Goal: Task Accomplishment & Management: Use online tool/utility

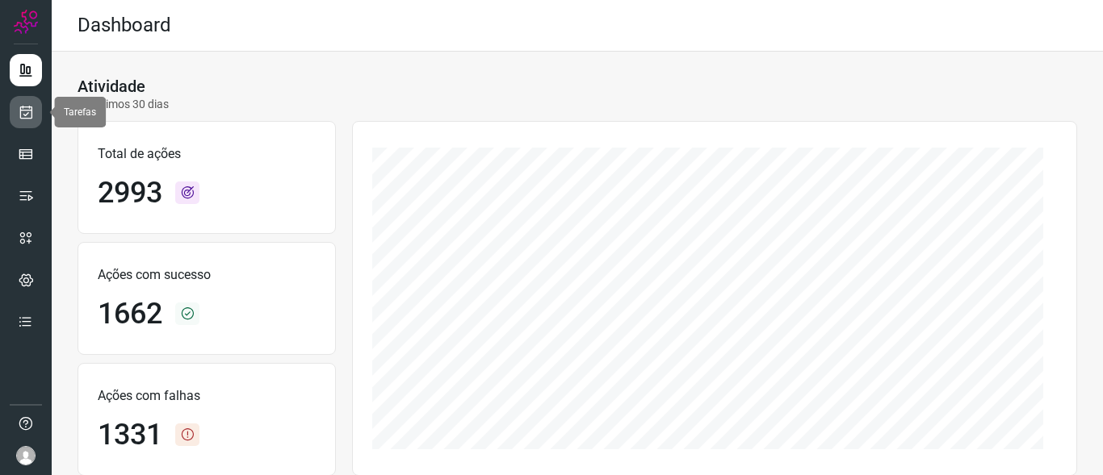
click at [21, 113] on icon at bounding box center [26, 112] width 17 height 16
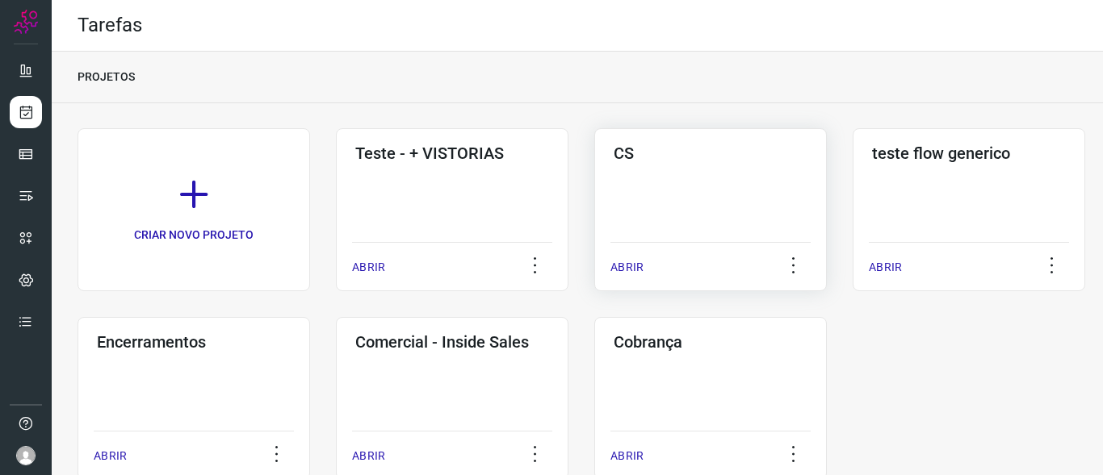
click at [852, 195] on div "CS ABRIR" at bounding box center [968, 209] width 232 height 163
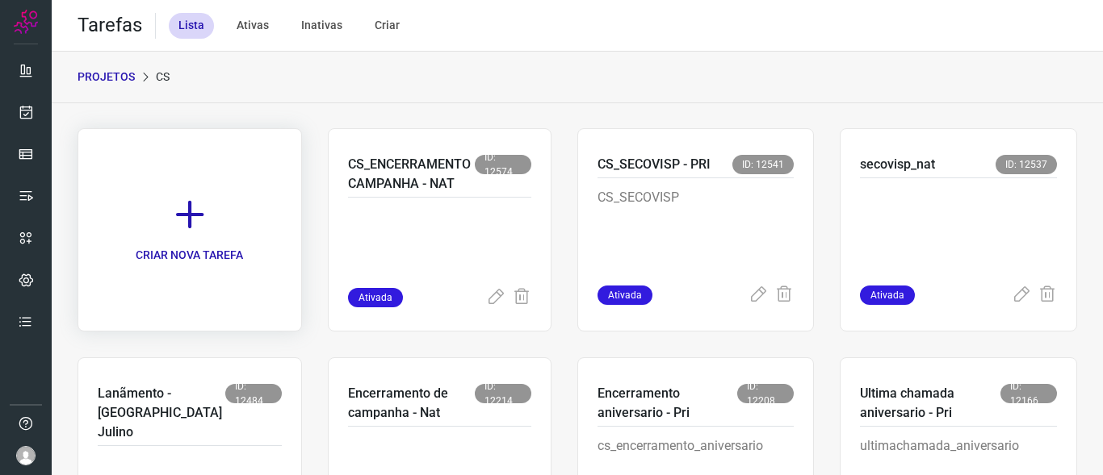
click at [175, 217] on icon at bounding box center [190, 215] width 36 height 36
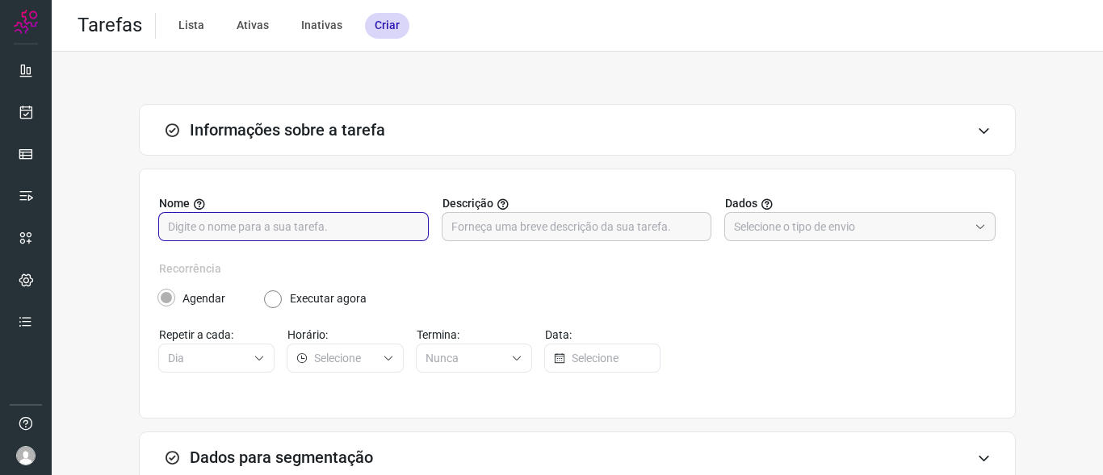
click at [253, 230] on input "text" at bounding box center [293, 226] width 251 height 27
type input "1º MSG CAMPANHA CORRETOR"
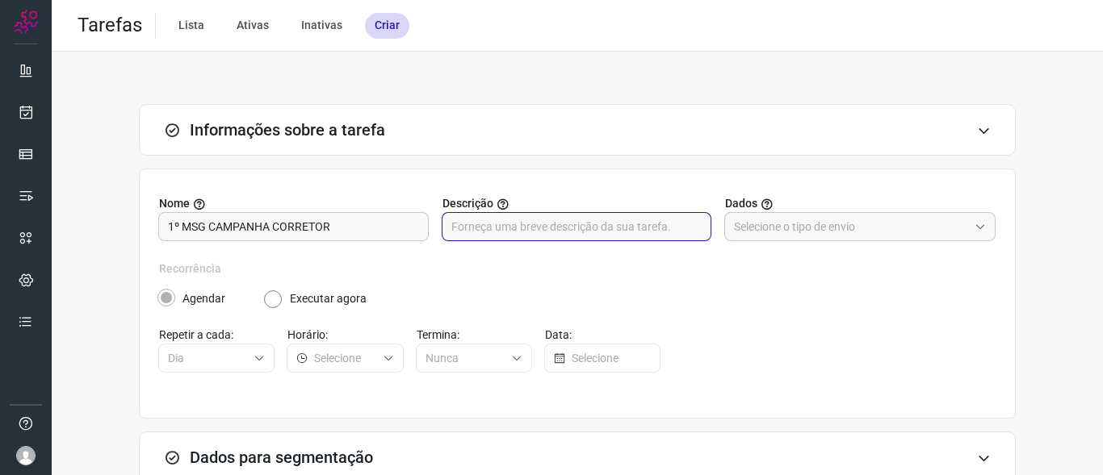
click at [512, 230] on input "text" at bounding box center [576, 226] width 251 height 27
click at [504, 226] on input "text" at bounding box center [576, 226] width 251 height 27
paste input "cs_primeira_mesdocorretor"
type input "cs_primeira_mesdocorretor"
click at [622, 267] on label "Recorrência" at bounding box center [577, 269] width 836 height 17
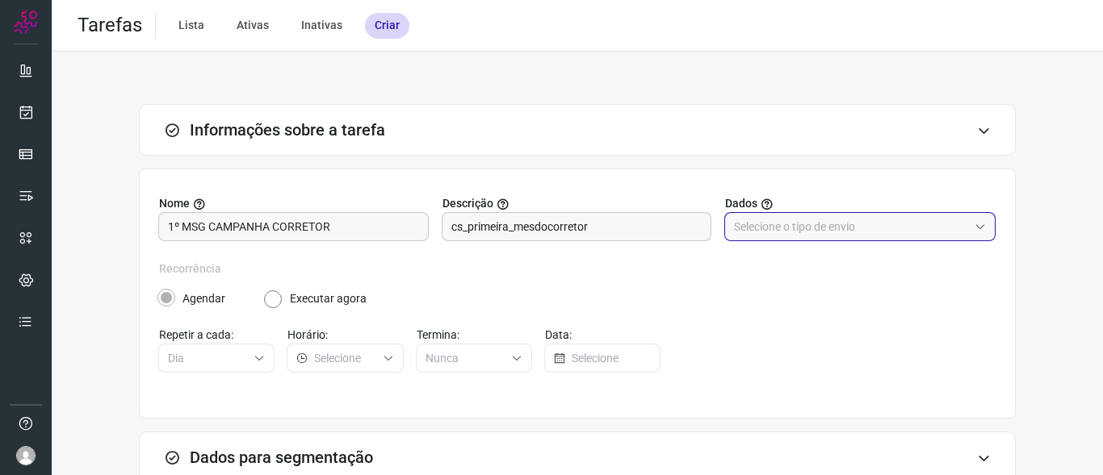
click at [793, 230] on input "text" at bounding box center [851, 226] width 234 height 27
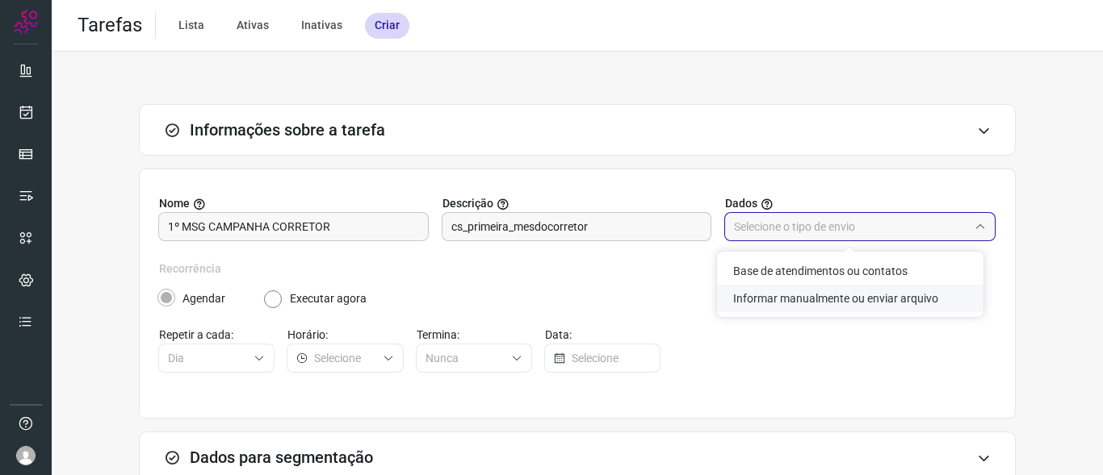
click at [807, 302] on li "Informar manualmente ou enviar arquivo" at bounding box center [850, 298] width 266 height 27
type input "Informar manualmente ou enviar arquivo"
radio input "false"
radio input "true"
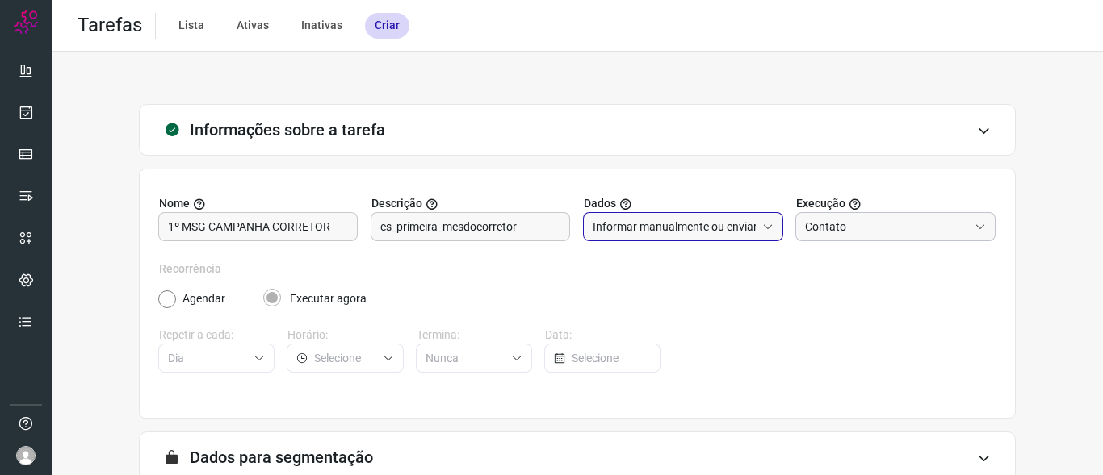
click at [841, 231] on input "Contato" at bounding box center [886, 226] width 163 height 27
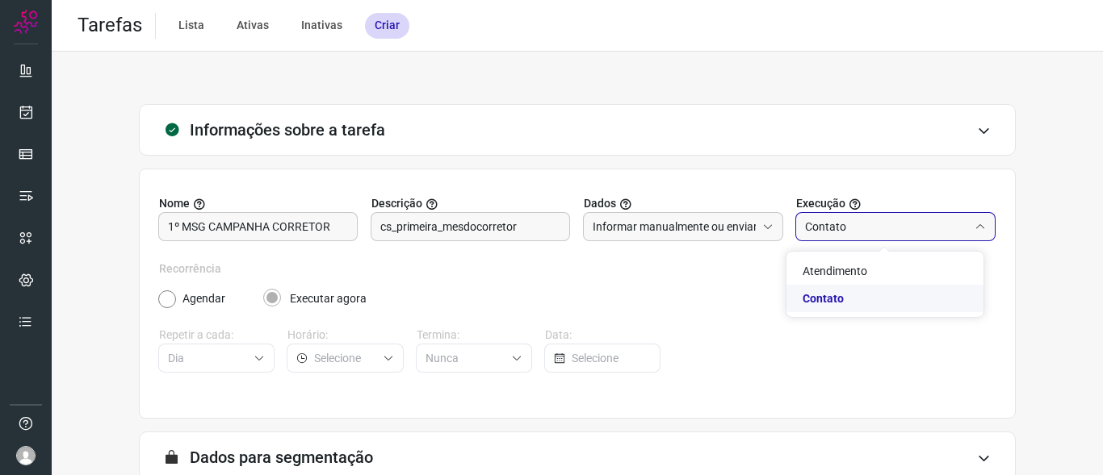
click at [830, 295] on span "Contato" at bounding box center [822, 298] width 41 height 13
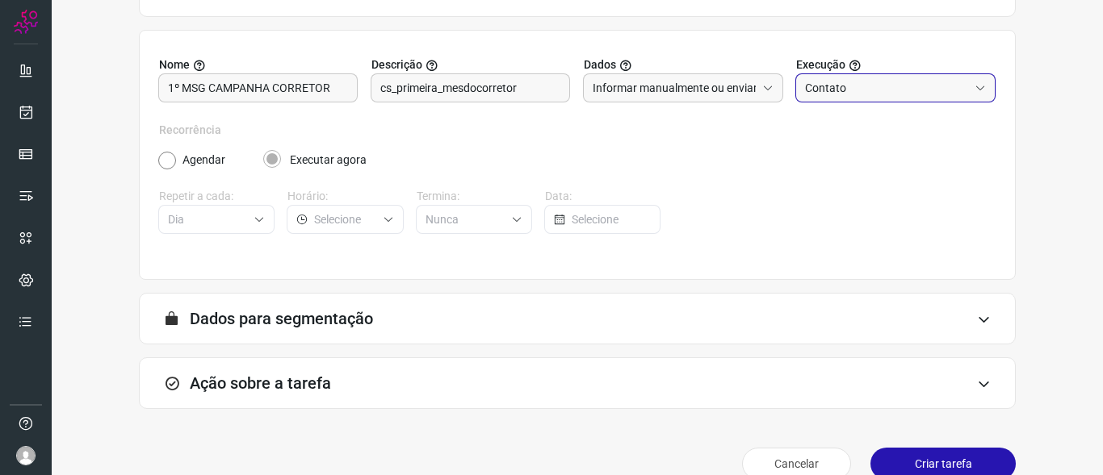
scroll to position [165, 0]
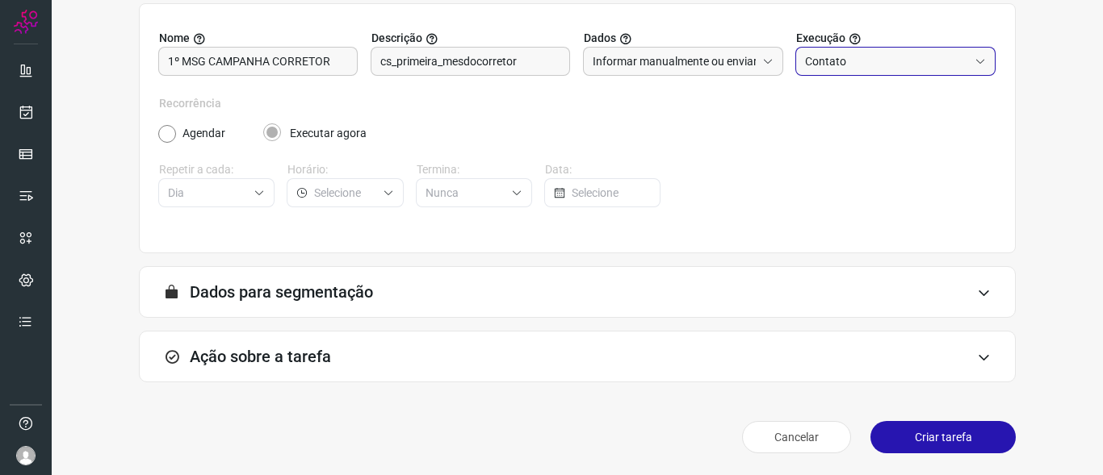
click at [291, 362] on h3 "Ação sobre a tarefa" at bounding box center [260, 356] width 141 height 19
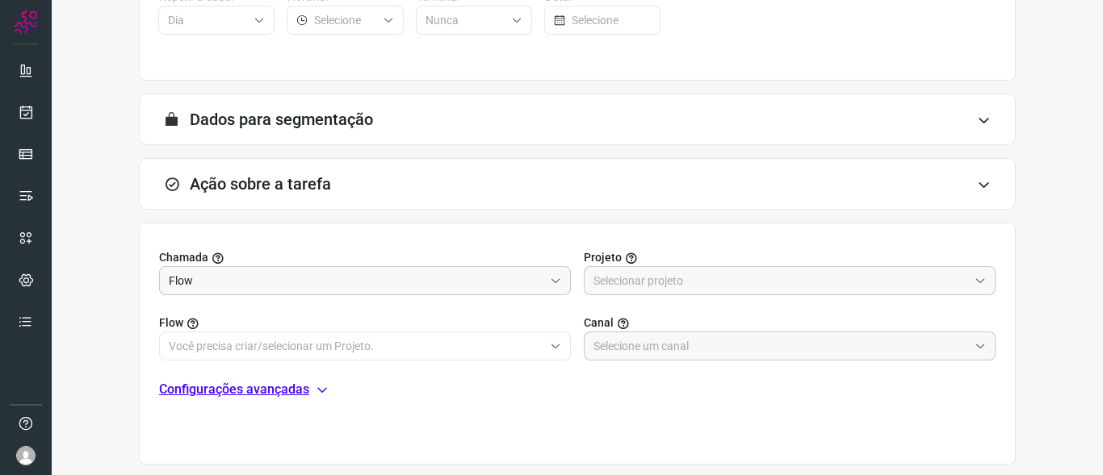
scroll to position [408, 0]
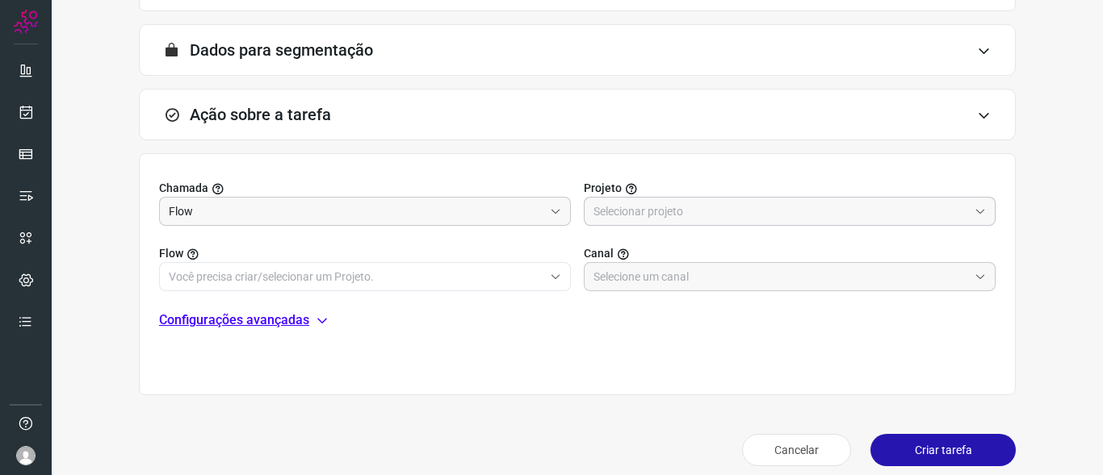
click at [612, 214] on input "text" at bounding box center [780, 211] width 375 height 27
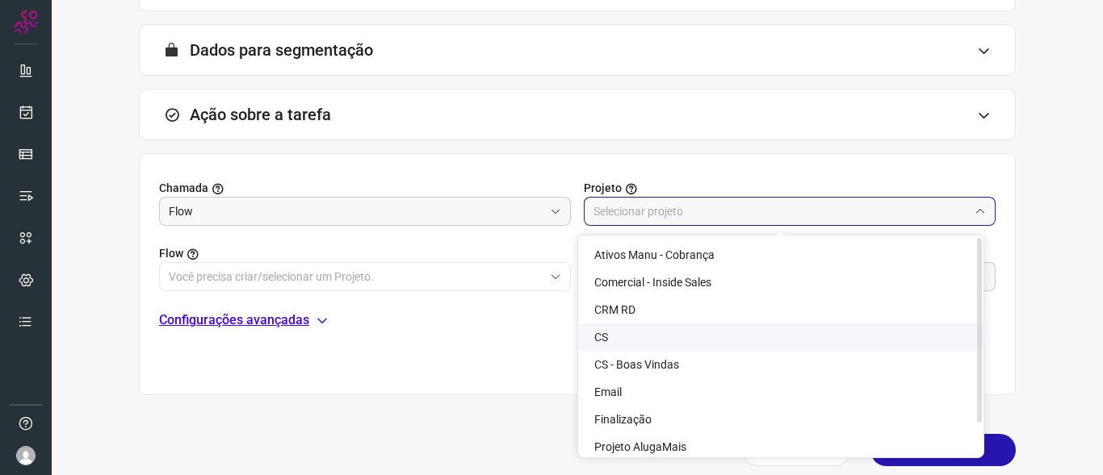
click at [616, 343] on li "CS" at bounding box center [780, 337] width 405 height 27
type input "CS"
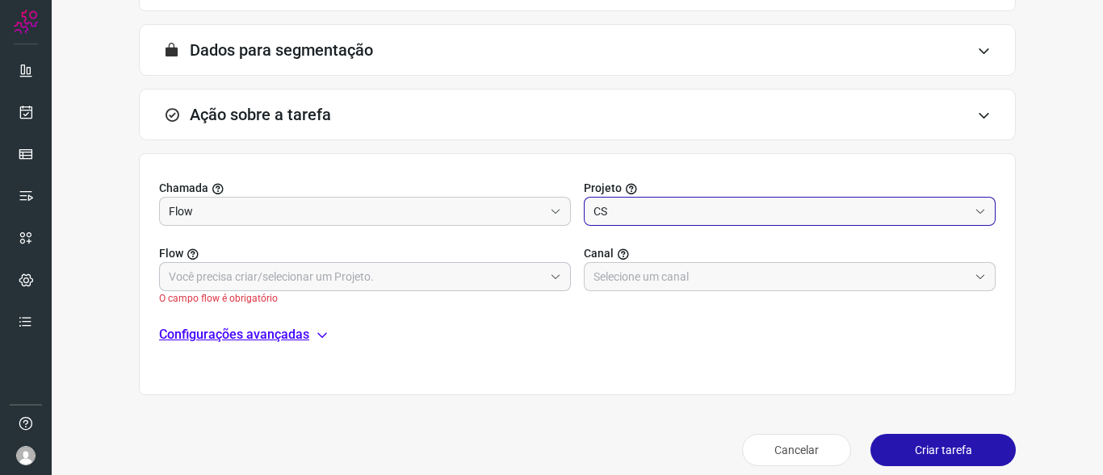
click at [365, 282] on input "text" at bounding box center [356, 276] width 375 height 27
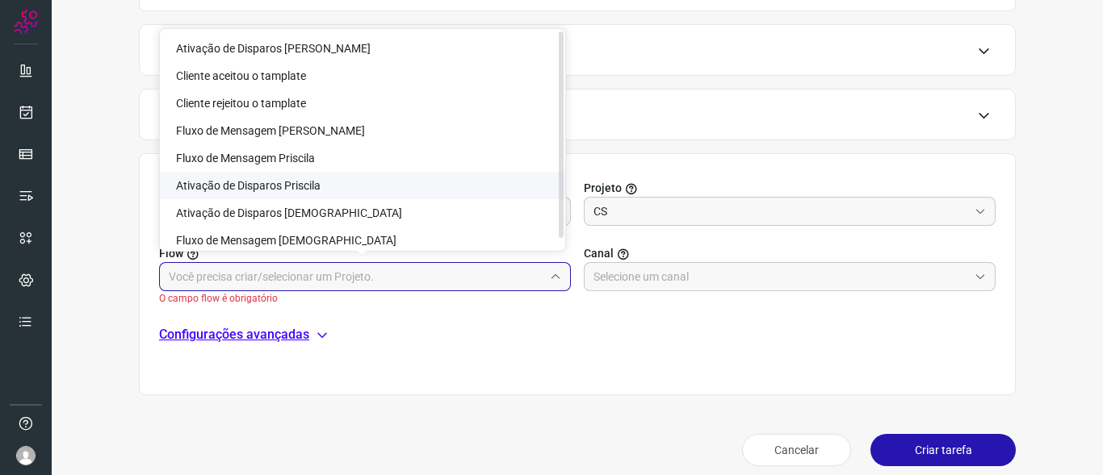
click at [303, 184] on span "Ativação de Disparos Priscila" at bounding box center [248, 185] width 144 height 13
type input "Ativação de Disparos Priscila"
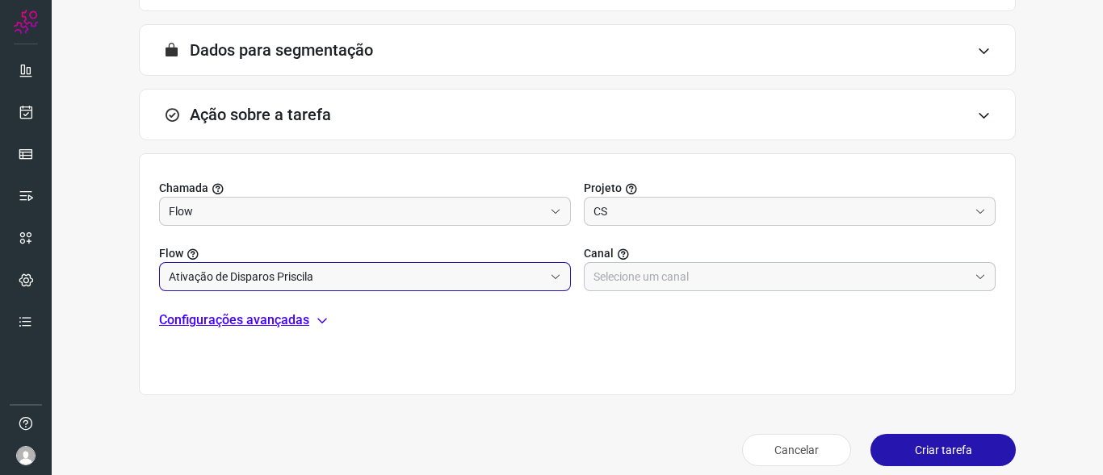
click at [601, 280] on input "text" at bounding box center [780, 276] width 375 height 27
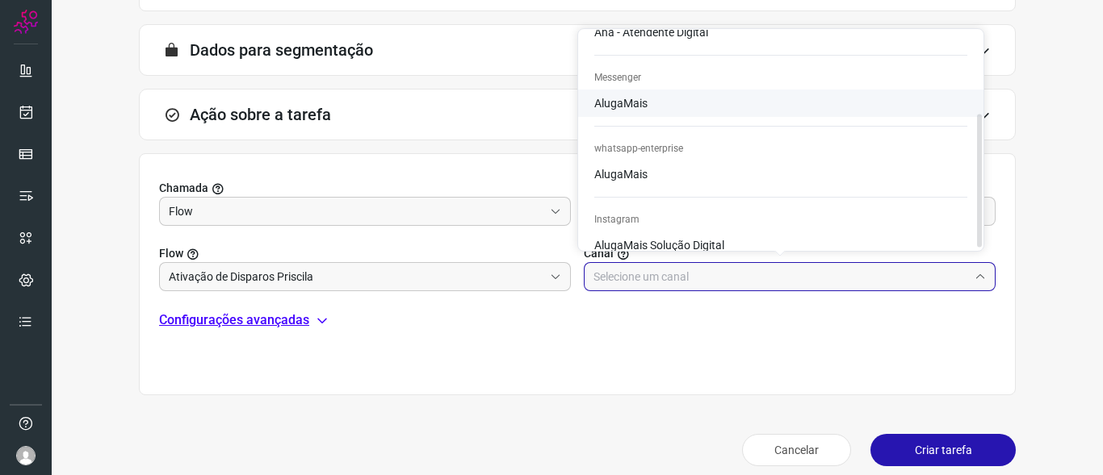
scroll to position [136, 0]
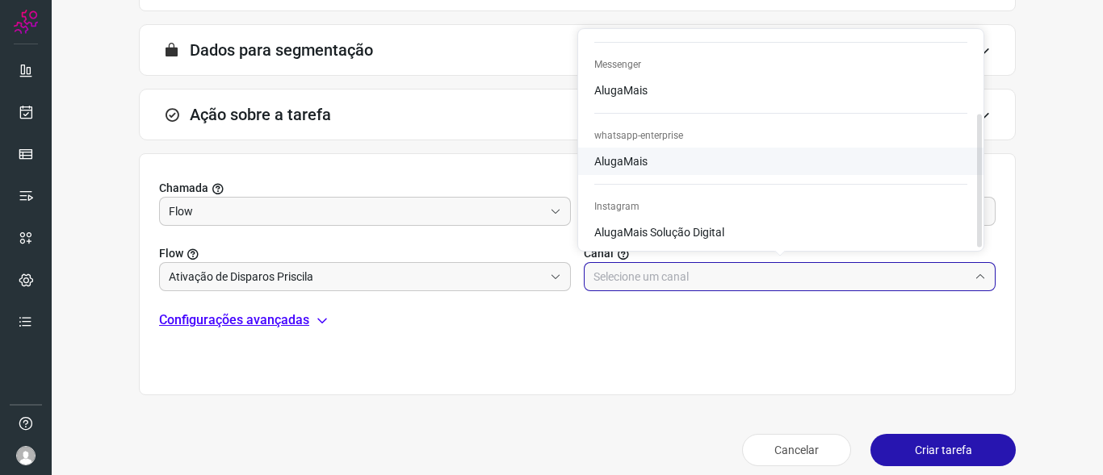
click at [630, 167] on span "AlugaMais" at bounding box center [620, 161] width 53 height 13
type input "AlugaMais"
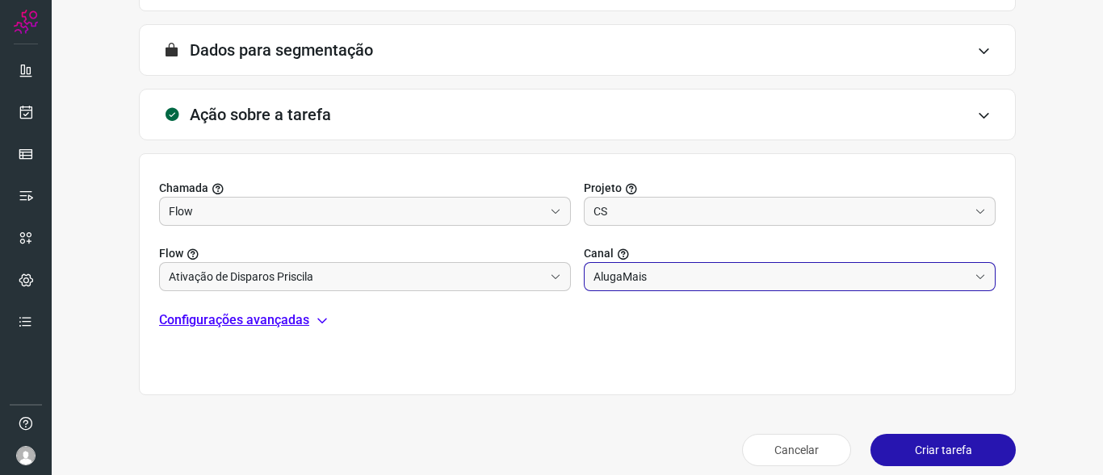
click at [215, 328] on p "Configurações avançadas" at bounding box center [234, 320] width 150 height 19
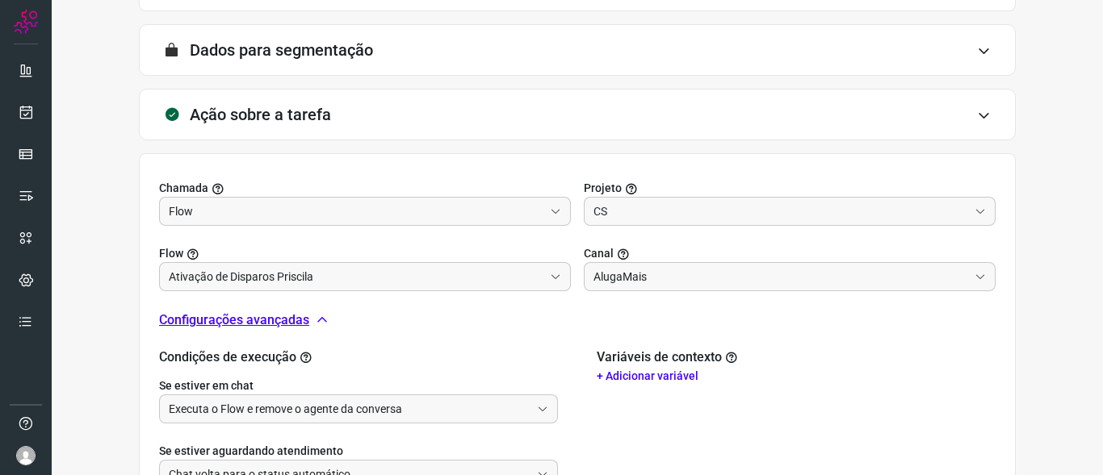
scroll to position [569, 0]
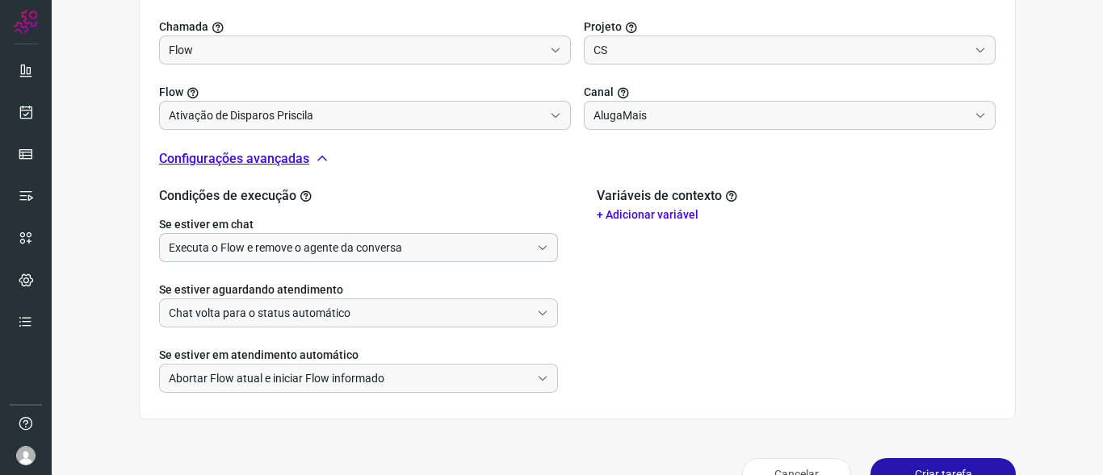
click at [257, 252] on input "Executa o Flow e remove o agente da conversa" at bounding box center [350, 247] width 362 height 27
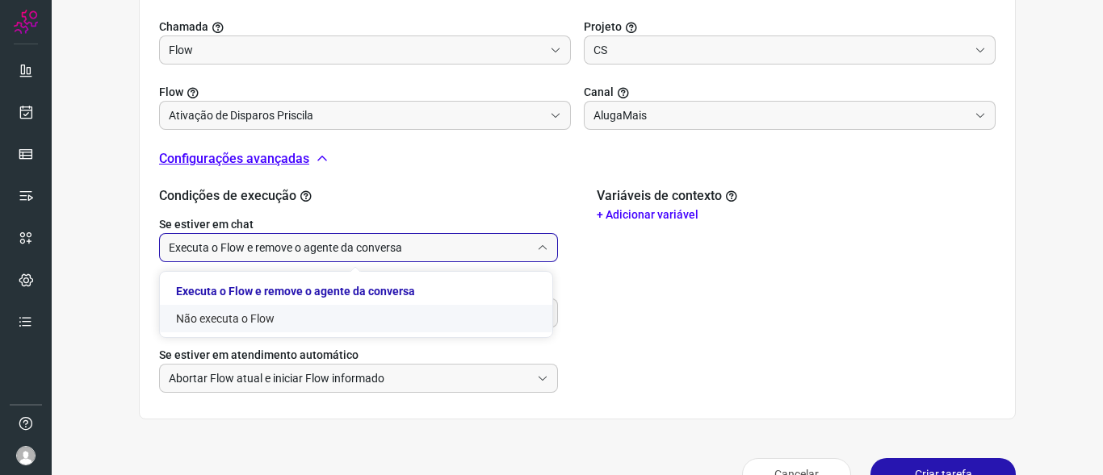
click at [244, 323] on li "Não executa o Flow" at bounding box center [356, 318] width 392 height 27
type input "Não executa o Flow"
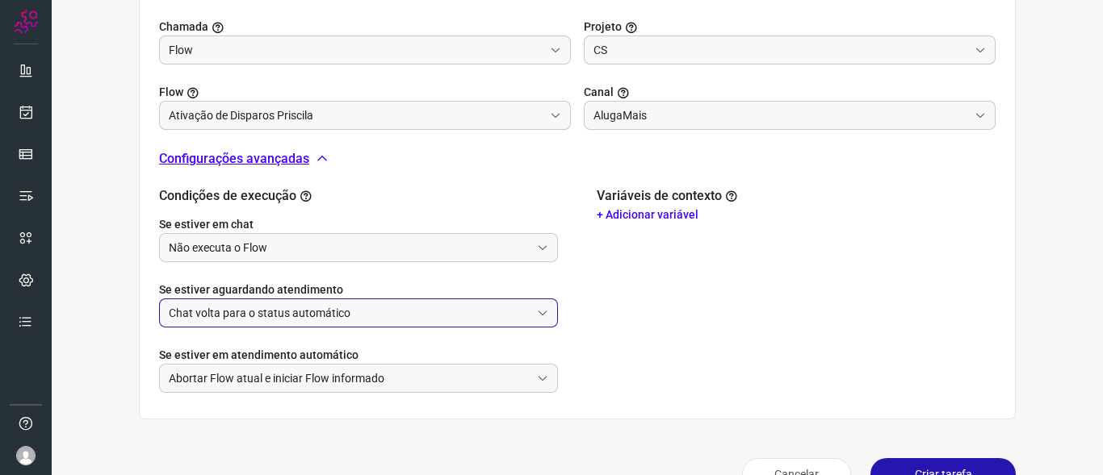
click at [358, 312] on input "Chat volta para o status automático" at bounding box center [350, 312] width 362 height 27
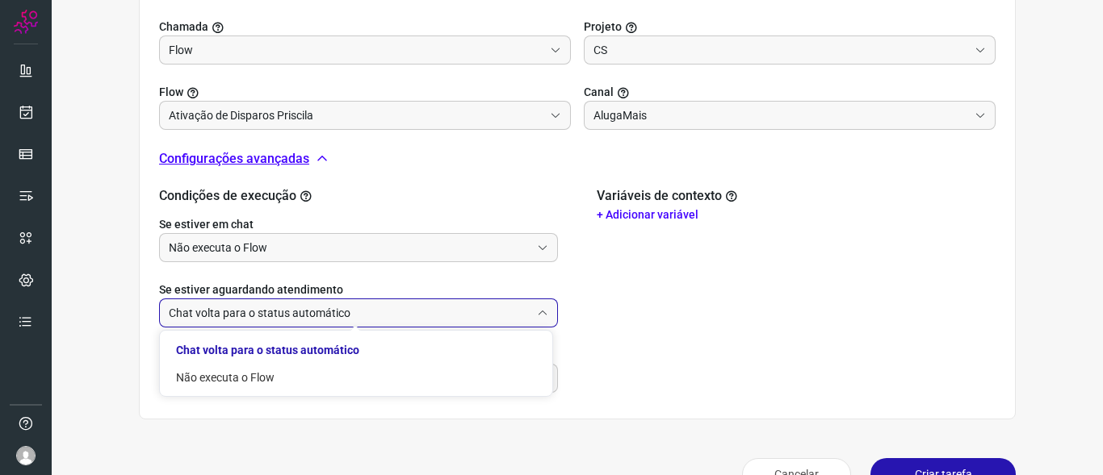
scroll to position [605, 0]
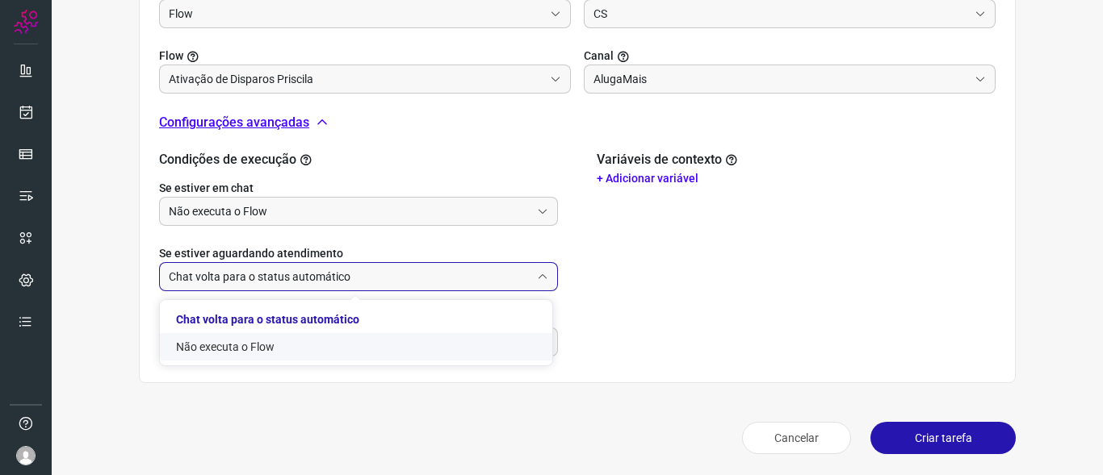
click at [251, 345] on li "Não executa o Flow" at bounding box center [356, 346] width 392 height 27
type input "Não executa o Flow"
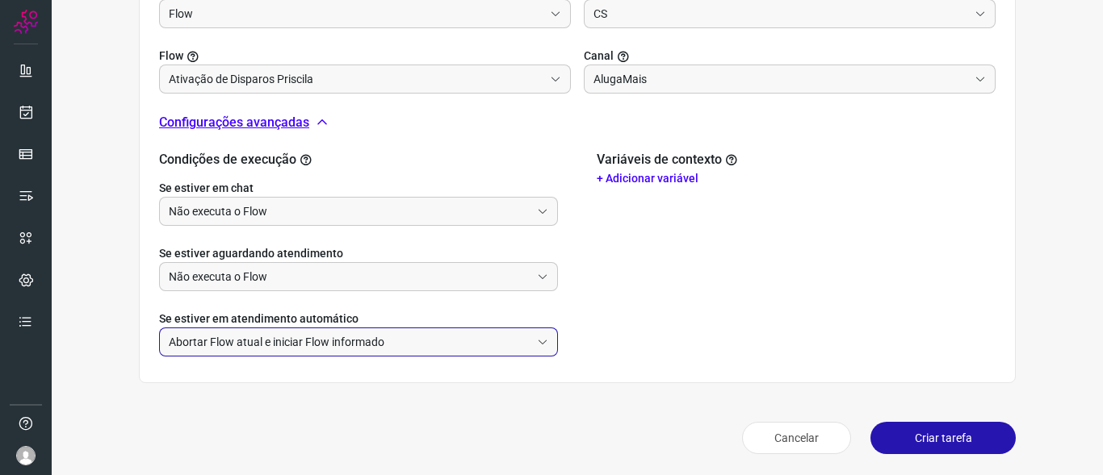
click at [261, 340] on input "Abortar Flow atual e iniciar Flow informado" at bounding box center [350, 342] width 362 height 27
click at [225, 412] on li "Não faz nada" at bounding box center [356, 413] width 392 height 27
type input "Não faz nada"
click at [919, 432] on button "Criar tarefa" at bounding box center [942, 438] width 145 height 32
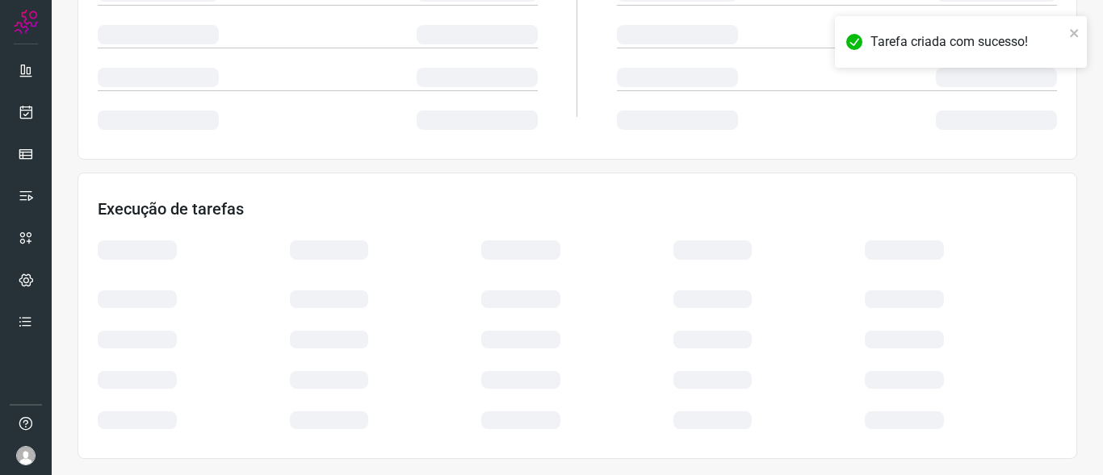
scroll to position [355, 0]
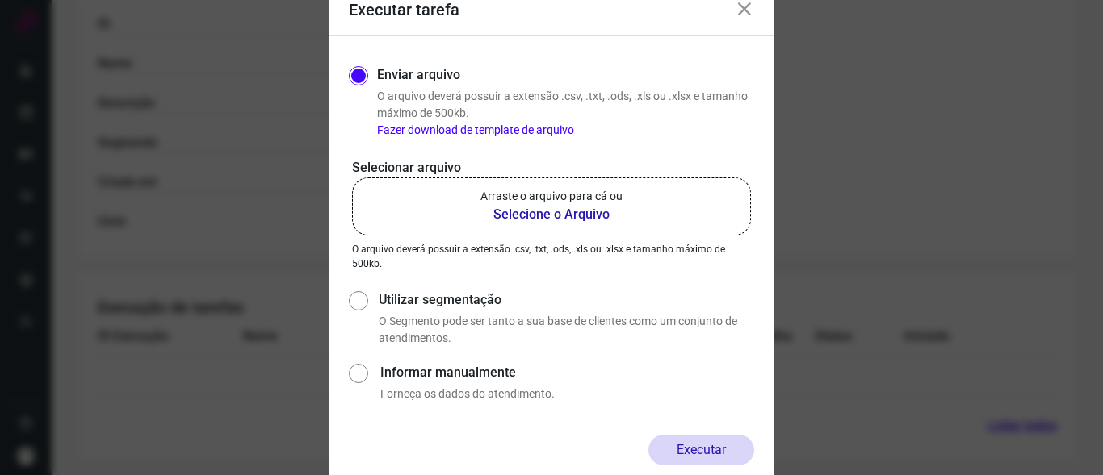
click at [542, 213] on b "Selecione o Arquivo" at bounding box center [551, 214] width 142 height 19
click at [0, 0] on input "Arraste o arquivo para cá ou Selecione o Arquivo" at bounding box center [0, 0] width 0 height 0
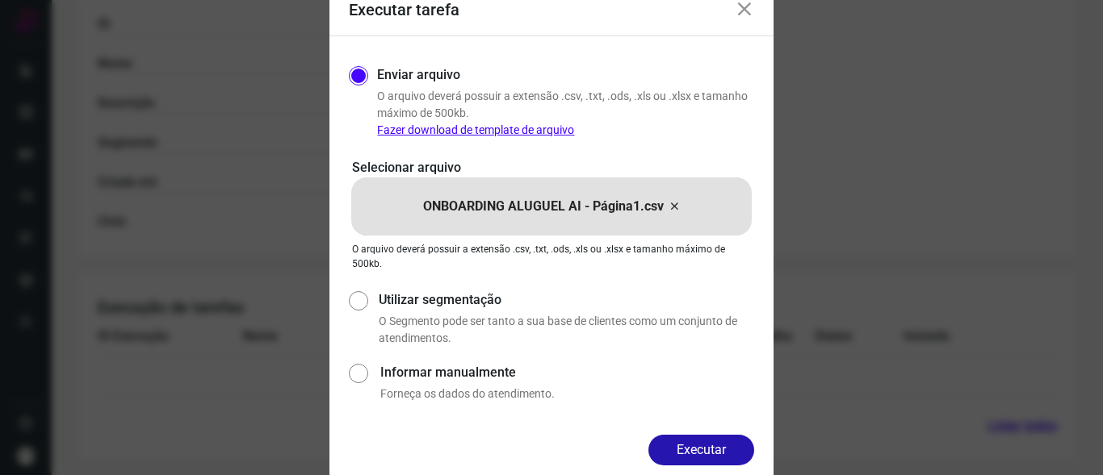
click at [358, 373] on input "Informar manualmente" at bounding box center [358, 381] width 19 height 43
radio input "true"
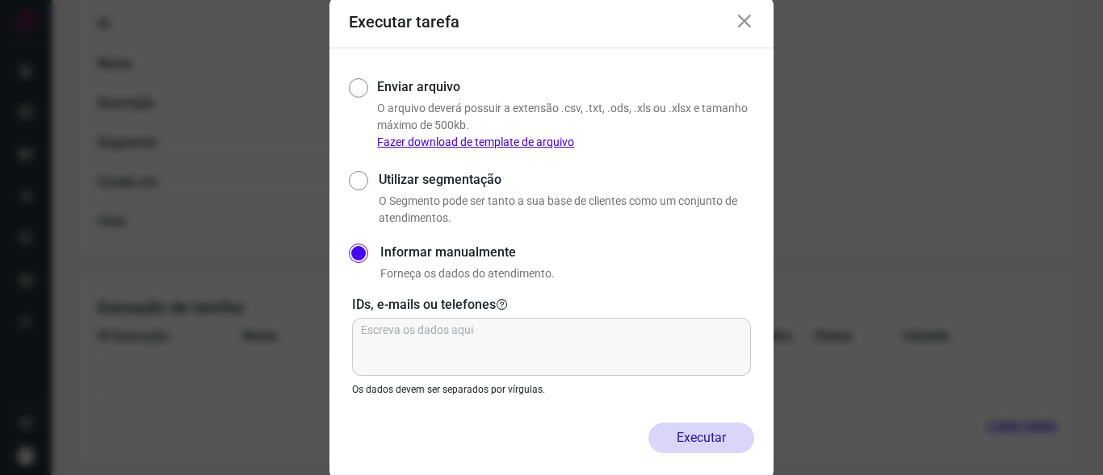
click at [352, 87] on input "Enviar arquivo" at bounding box center [356, 112] width 15 height 77
radio input "true"
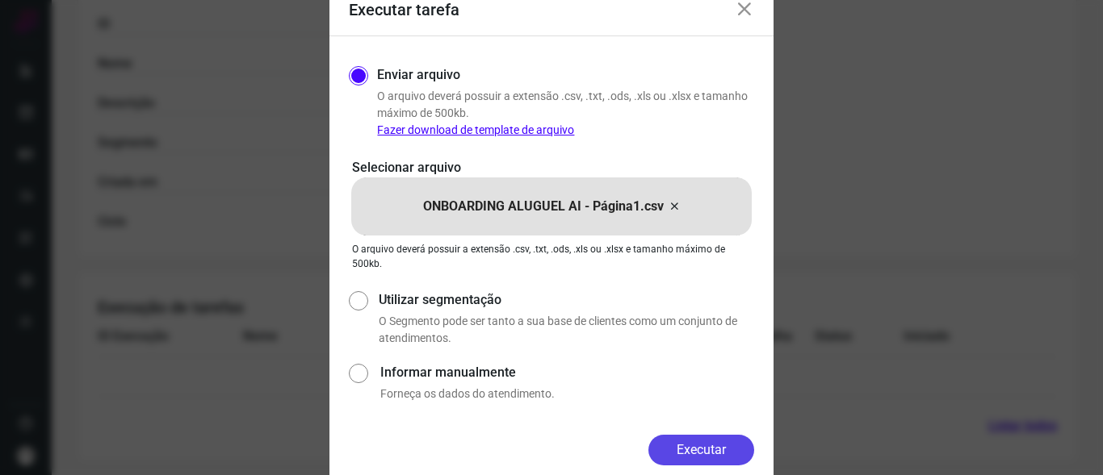
click at [701, 454] on button "Executar" at bounding box center [701, 450] width 106 height 31
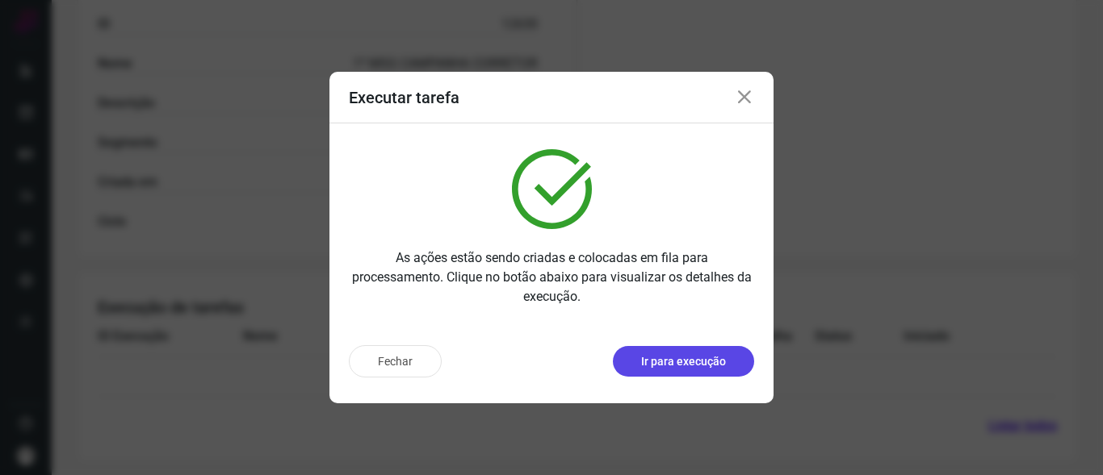
click at [668, 356] on p "Ir para execução" at bounding box center [683, 362] width 85 height 17
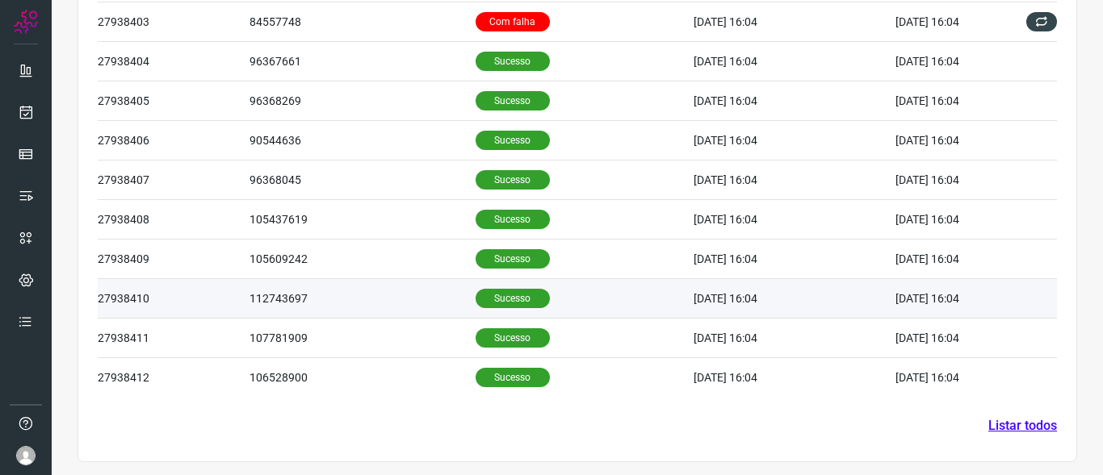
scroll to position [585, 0]
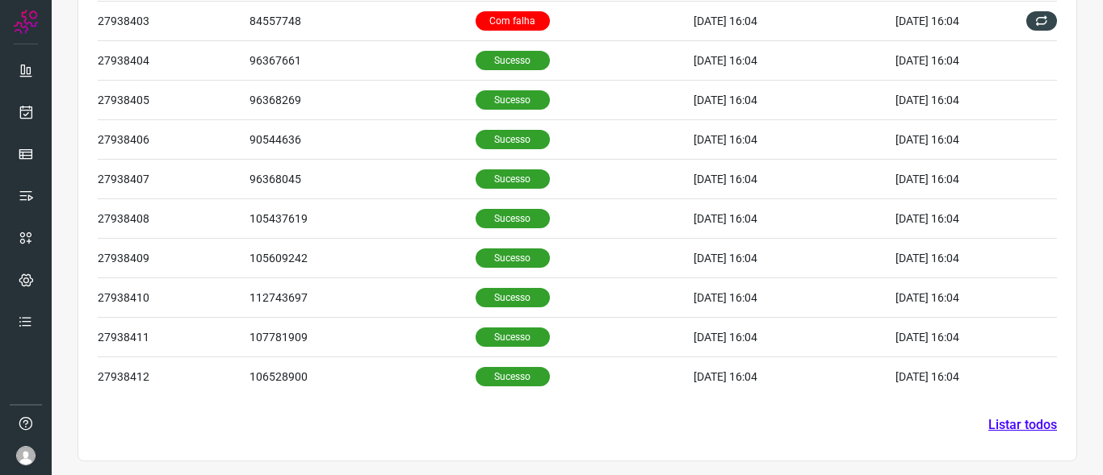
click at [998, 425] on link "Listar todos" at bounding box center [1022, 425] width 69 height 19
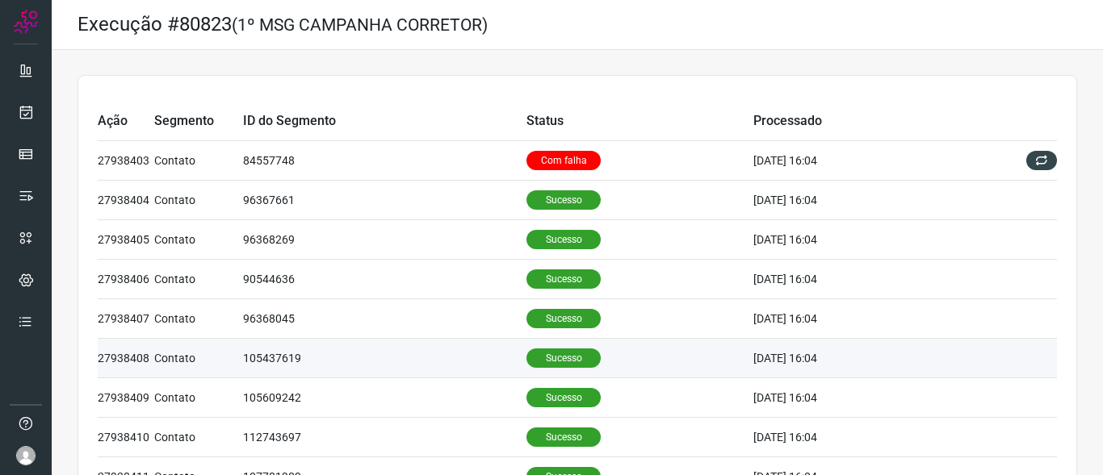
scroll to position [242, 0]
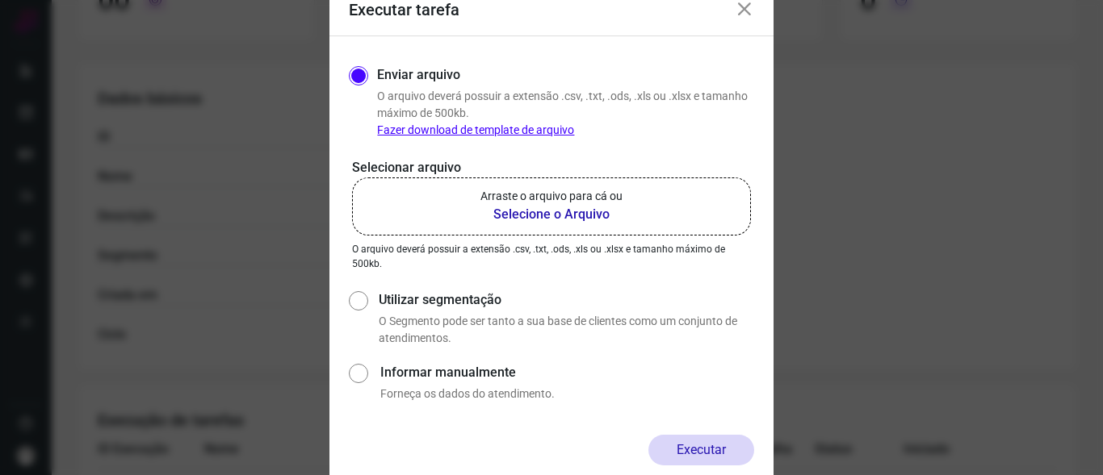
click at [522, 216] on b "Selecione o Arquivo" at bounding box center [551, 214] width 142 height 19
click at [0, 0] on input "Arraste o arquivo para cá ou Selecione o Arquivo" at bounding box center [0, 0] width 0 height 0
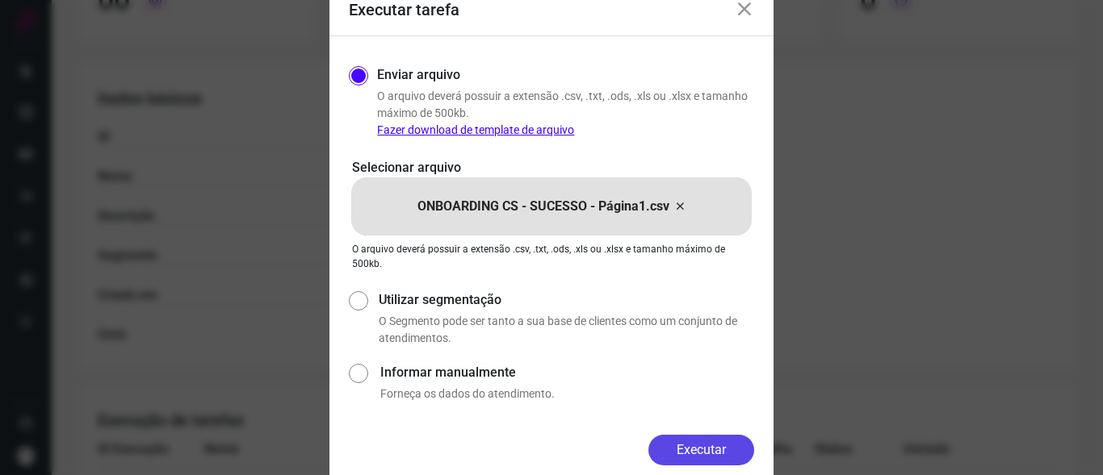
click at [705, 446] on button "Executar" at bounding box center [701, 450] width 106 height 31
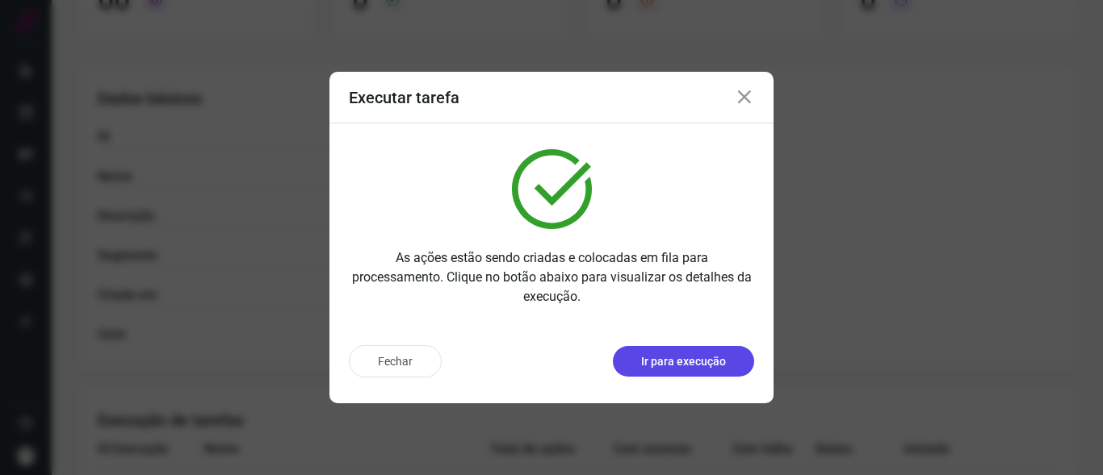
click at [692, 362] on p "Ir para execução" at bounding box center [683, 362] width 85 height 17
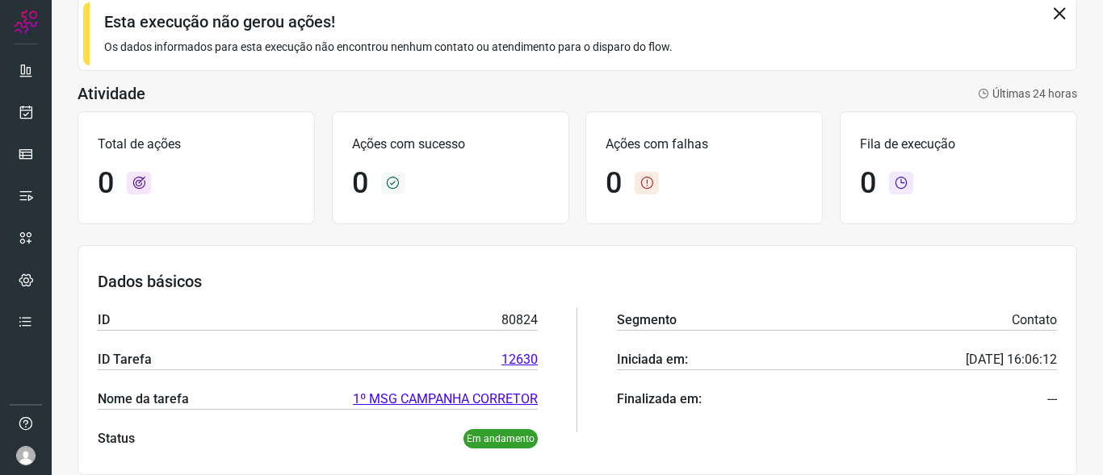
scroll to position [73, 0]
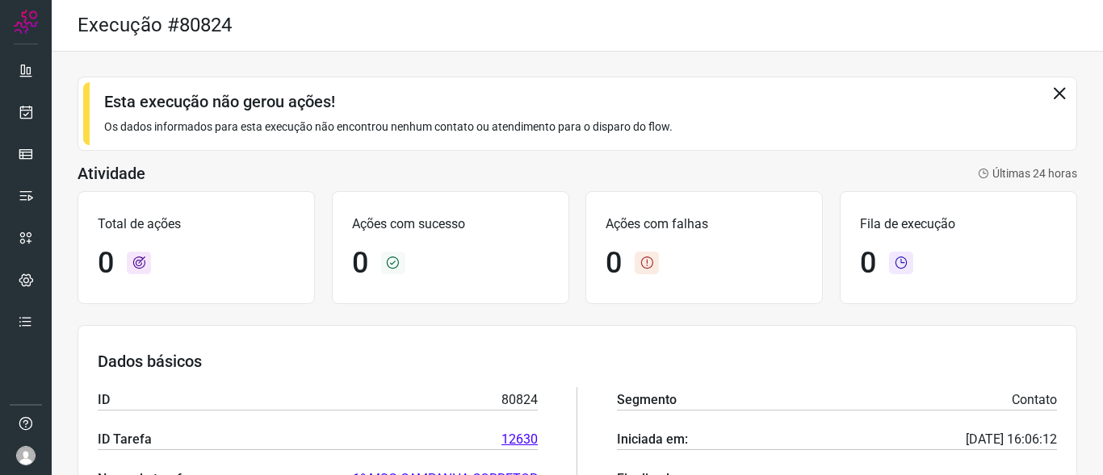
click at [1050, 91] on icon at bounding box center [1059, 93] width 18 height 18
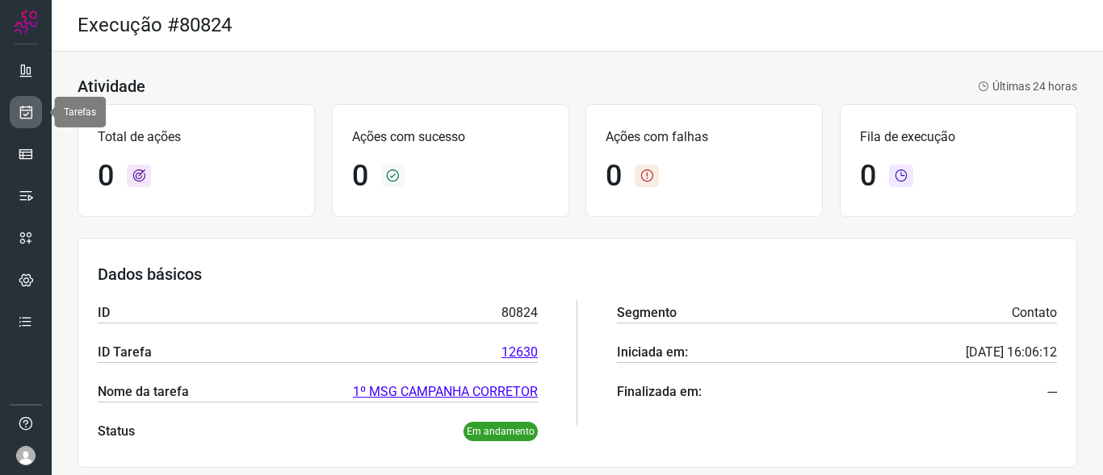
click at [31, 117] on icon at bounding box center [26, 112] width 17 height 16
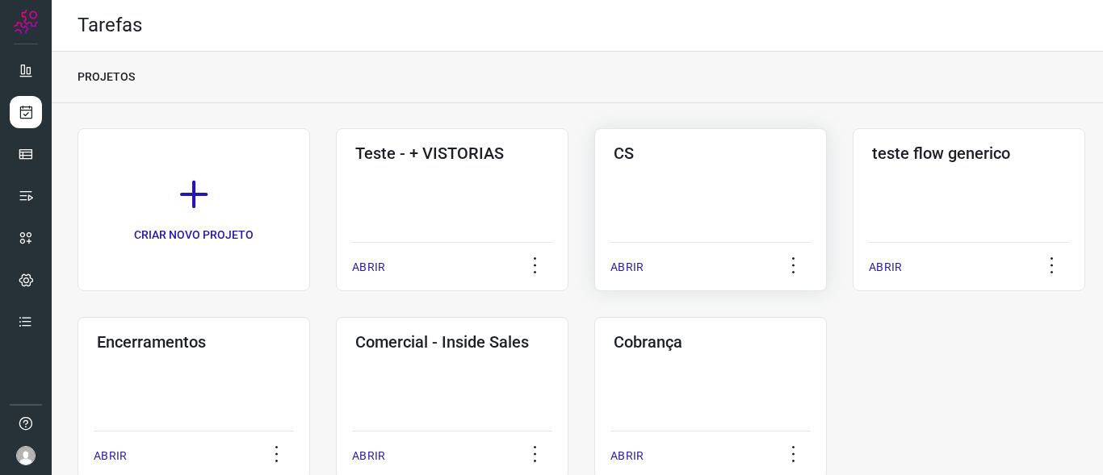
click at [852, 188] on div "CS ABRIR" at bounding box center [968, 209] width 232 height 163
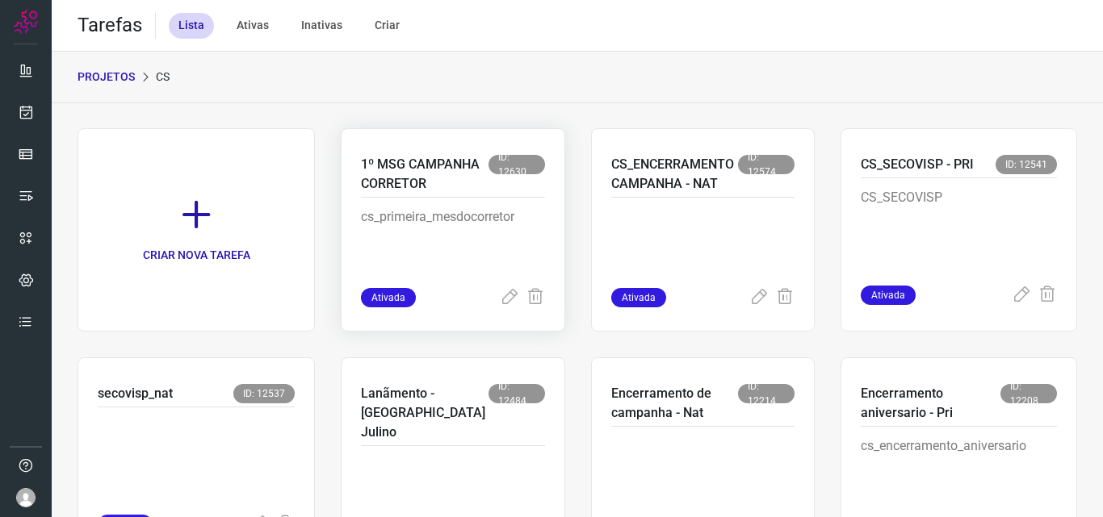
click at [421, 232] on p "cs_primeira_mesdocorretor" at bounding box center [453, 247] width 184 height 81
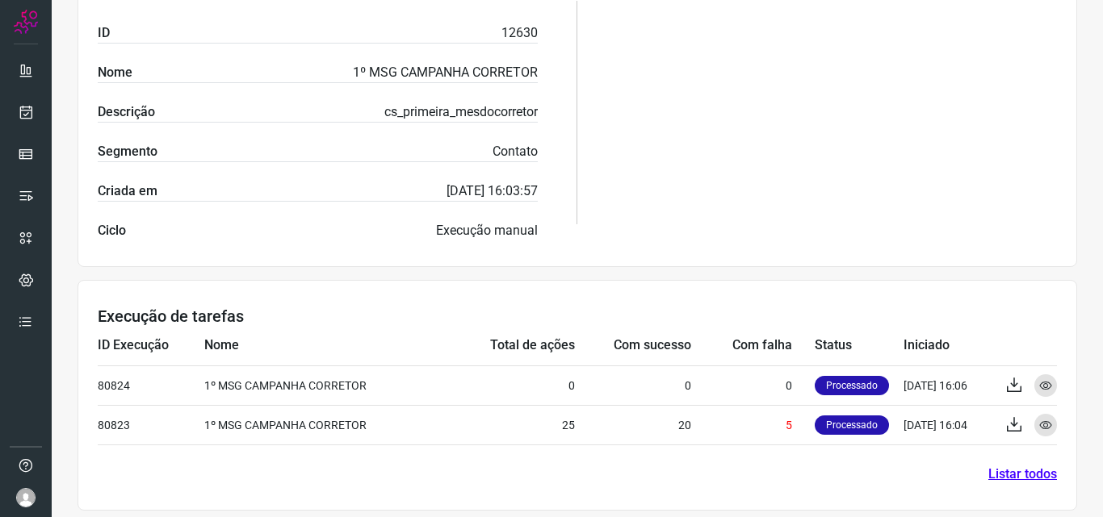
scroll to position [356, 0]
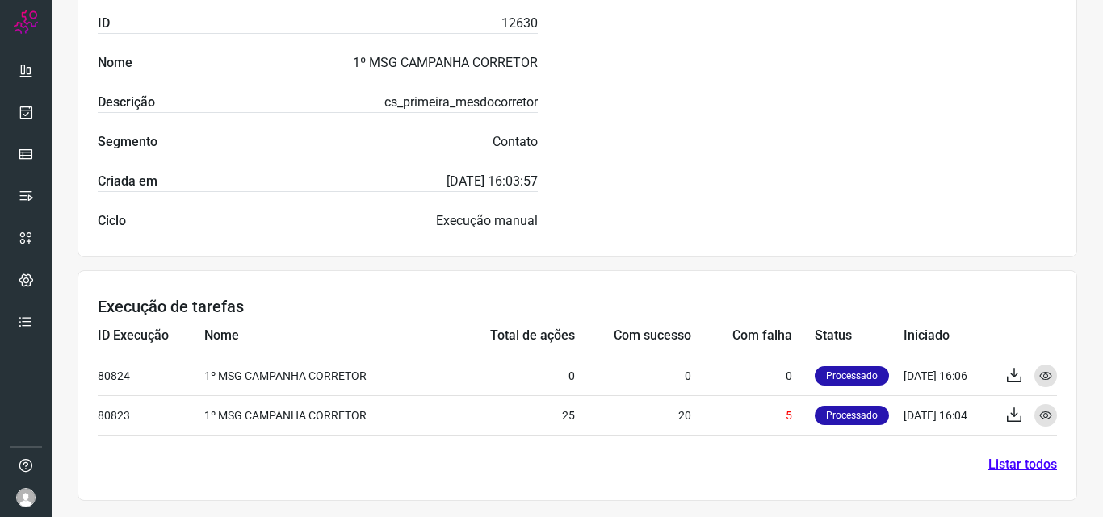
click at [696, 134] on div "Filtros" at bounding box center [837, 103] width 440 height 256
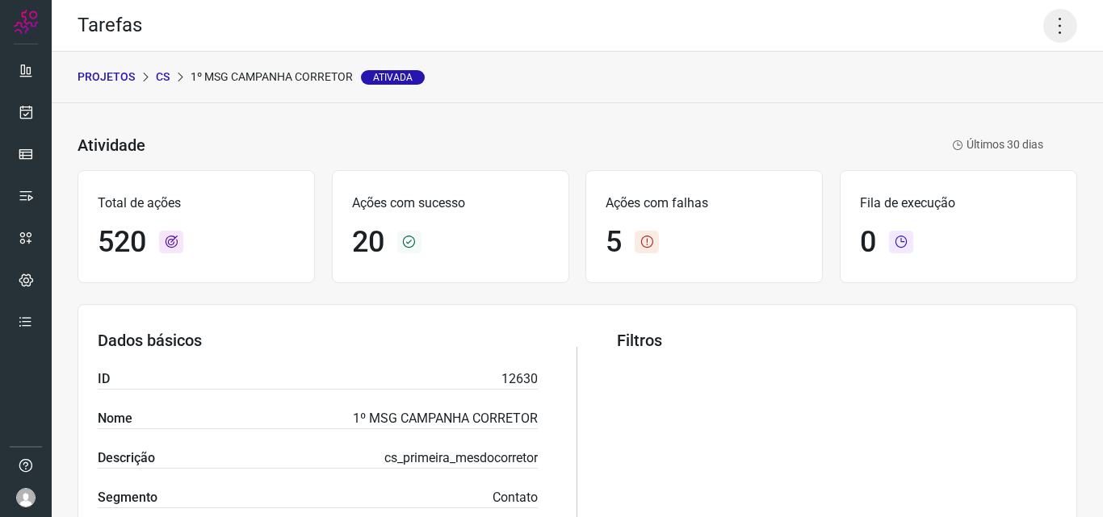
click at [1048, 24] on icon at bounding box center [1060, 26] width 34 height 34
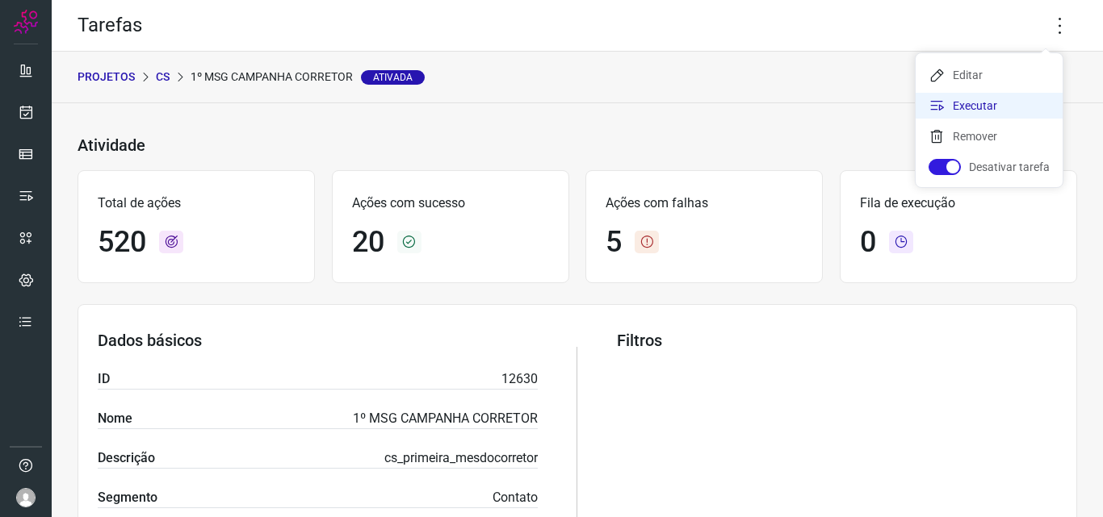
click at [996, 107] on li "Executar" at bounding box center [988, 106] width 147 height 26
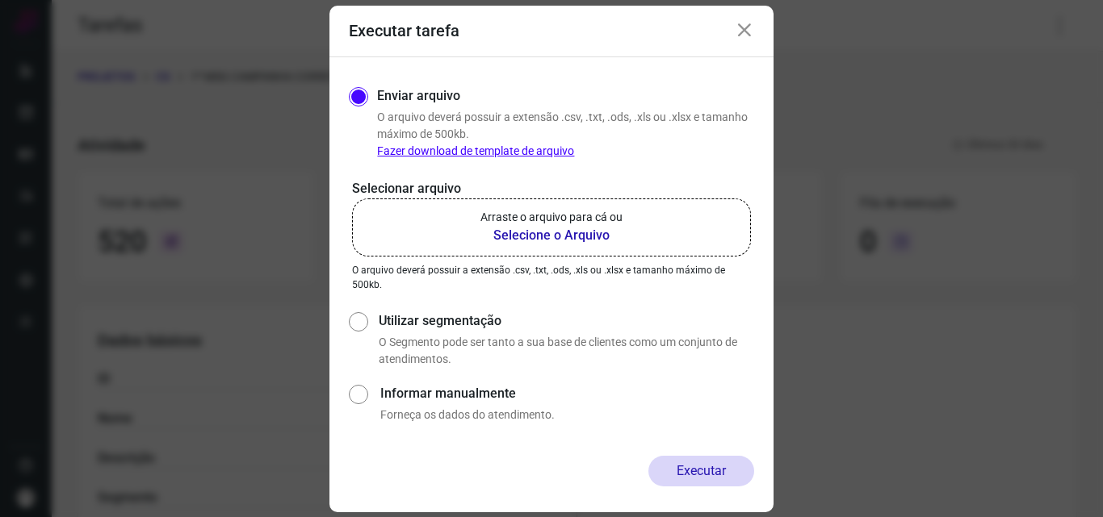
click at [514, 224] on p "Arraste o arquivo para cá ou" at bounding box center [551, 217] width 142 height 17
click at [0, 0] on input "Arraste o arquivo para cá ou Selecione o Arquivo" at bounding box center [0, 0] width 0 height 0
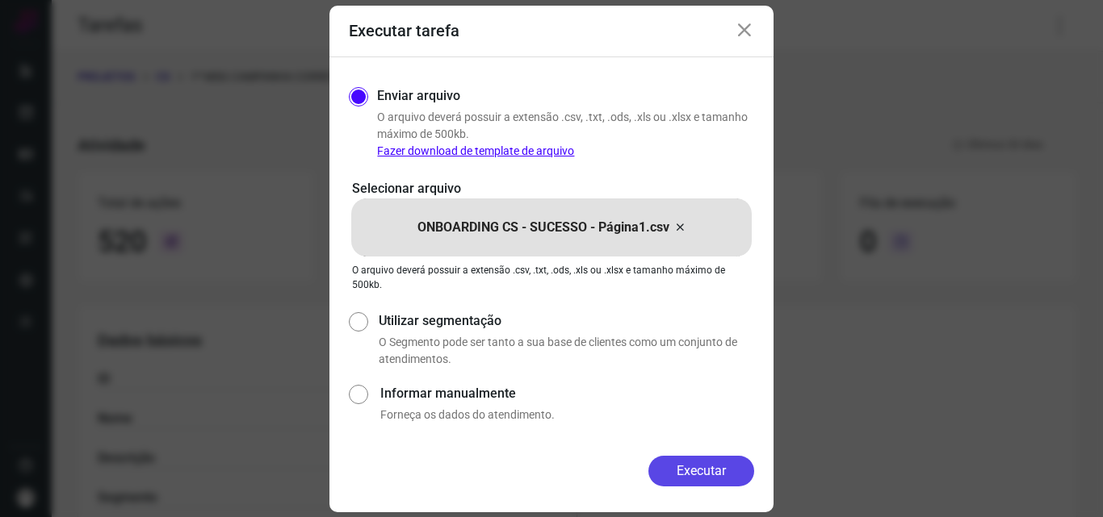
click at [728, 473] on button "Executar" at bounding box center [701, 471] width 106 height 31
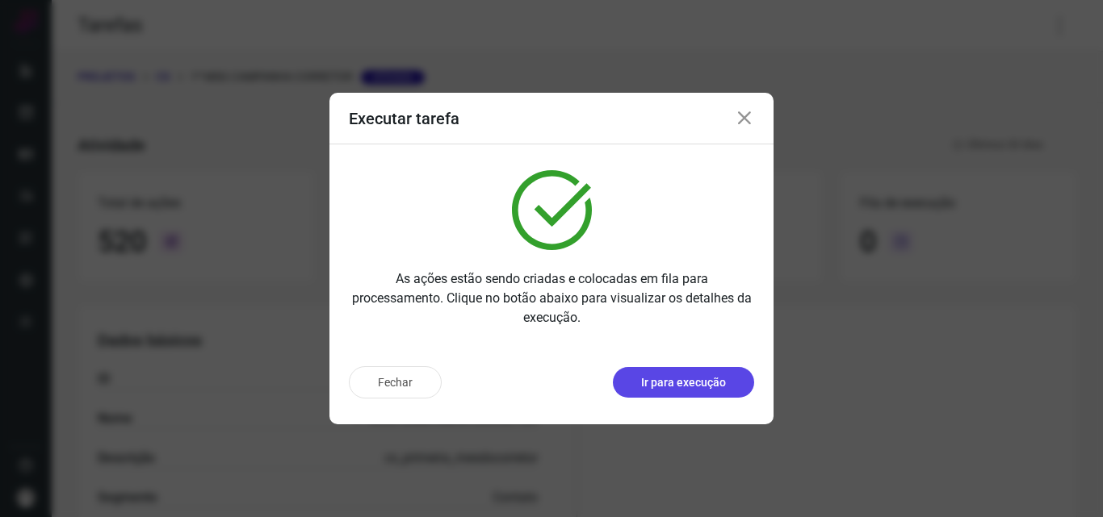
click at [710, 384] on p "Ir para execução" at bounding box center [683, 383] width 85 height 17
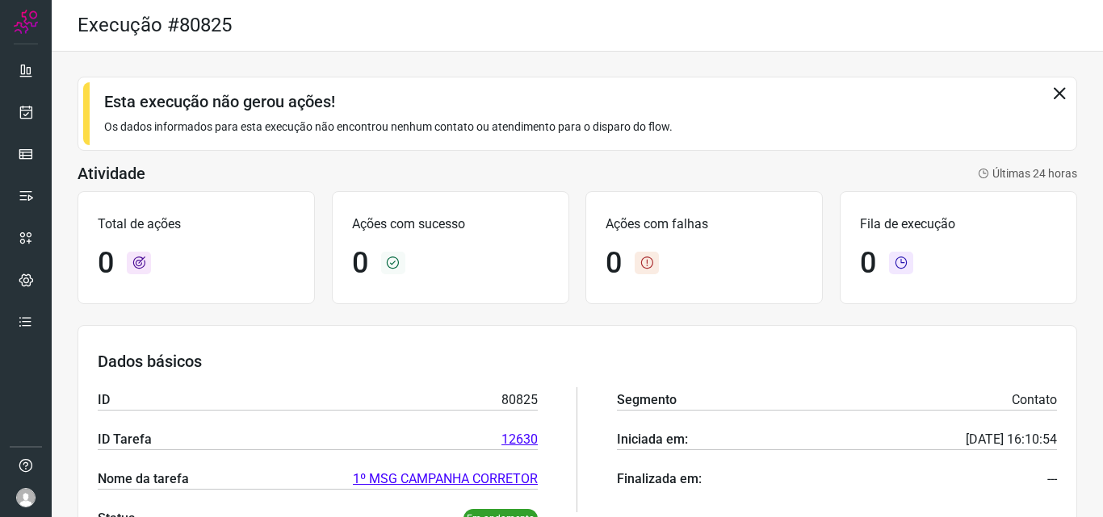
click at [1050, 90] on icon at bounding box center [1059, 93] width 18 height 18
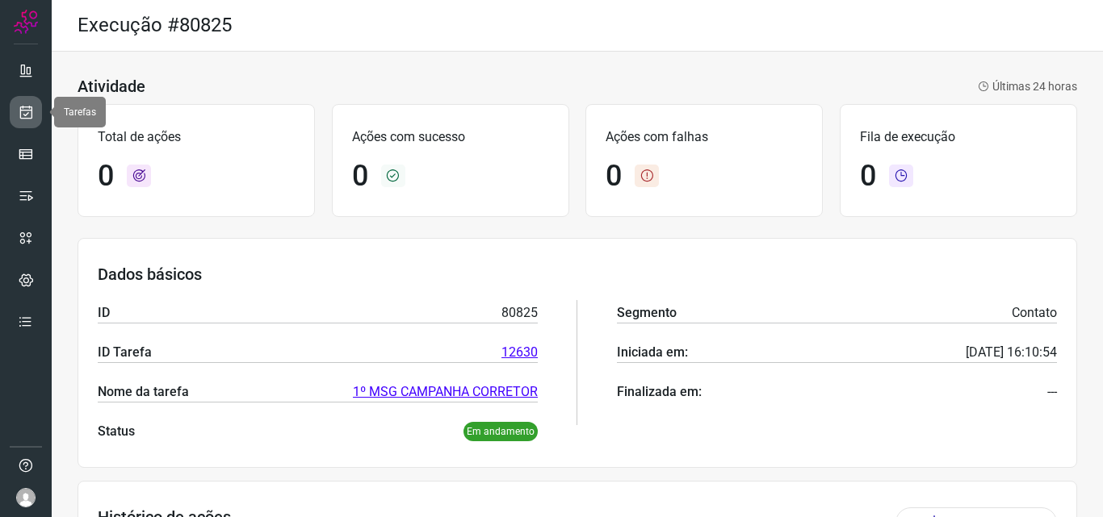
click at [21, 115] on icon at bounding box center [26, 112] width 17 height 16
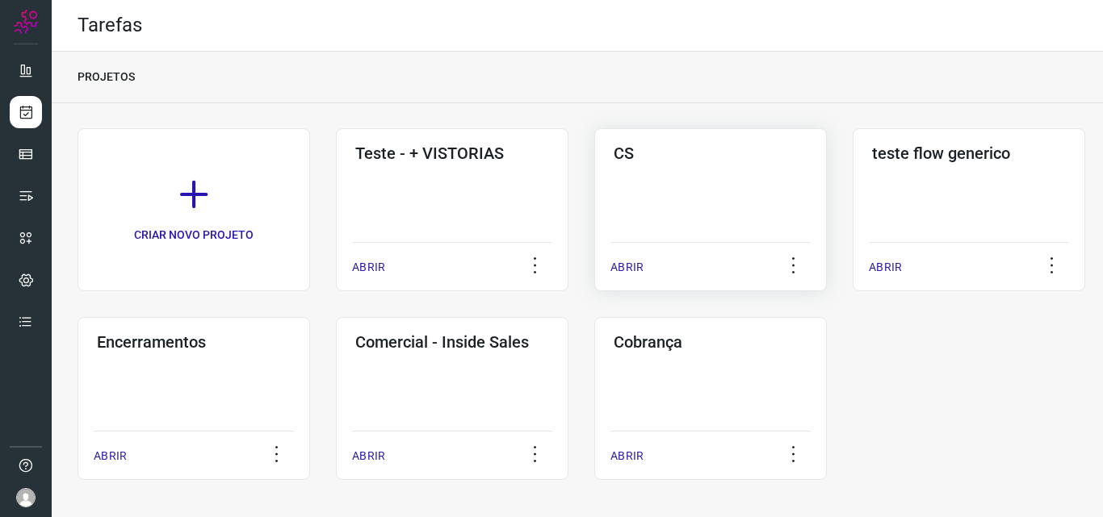
click at [852, 176] on div "CS ABRIR" at bounding box center [968, 209] width 232 height 163
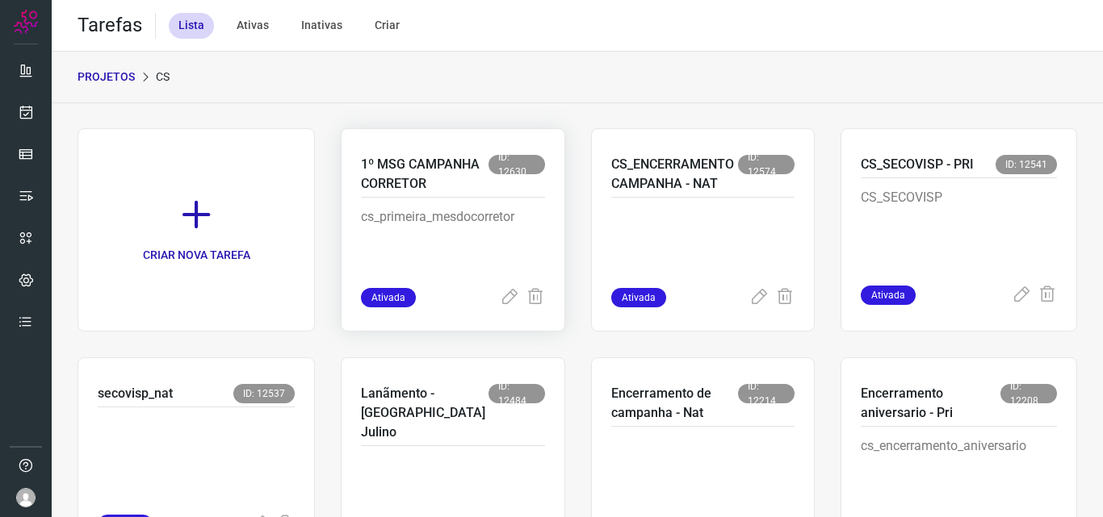
click at [446, 194] on p "1º MSG CAMPANHA CORRETOR" at bounding box center [425, 174] width 128 height 39
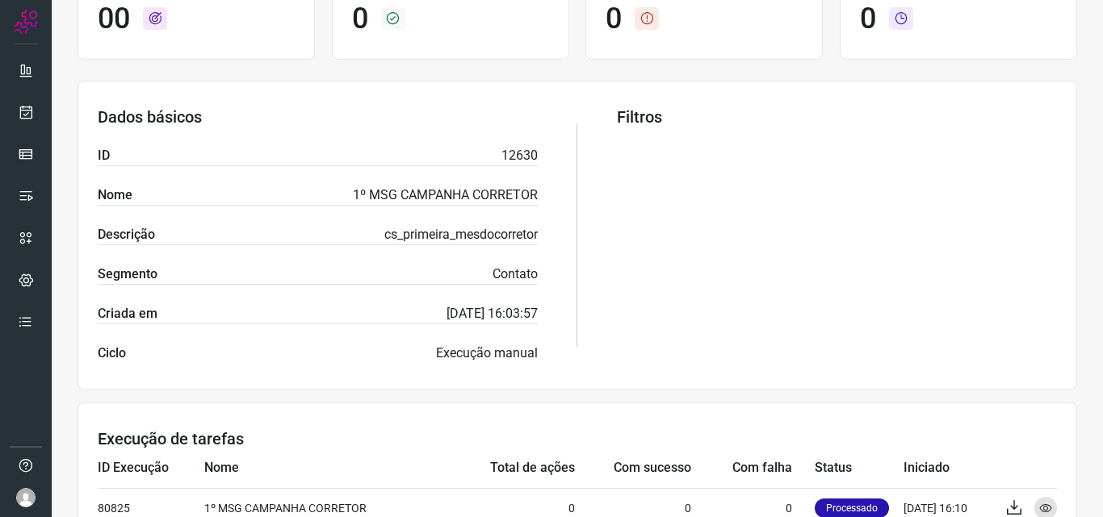
scroll to position [395, 0]
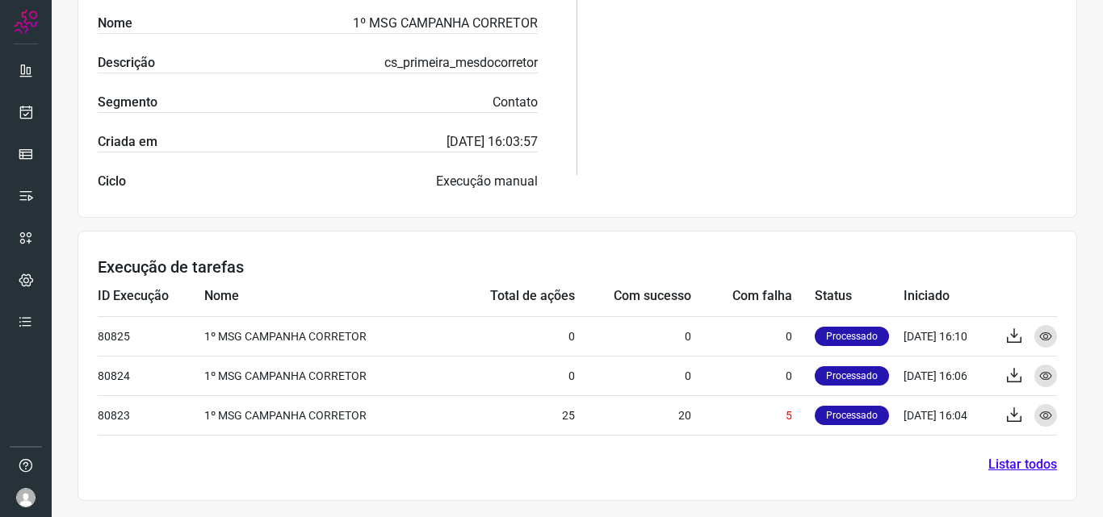
click at [688, 163] on div "Filtros" at bounding box center [837, 63] width 440 height 256
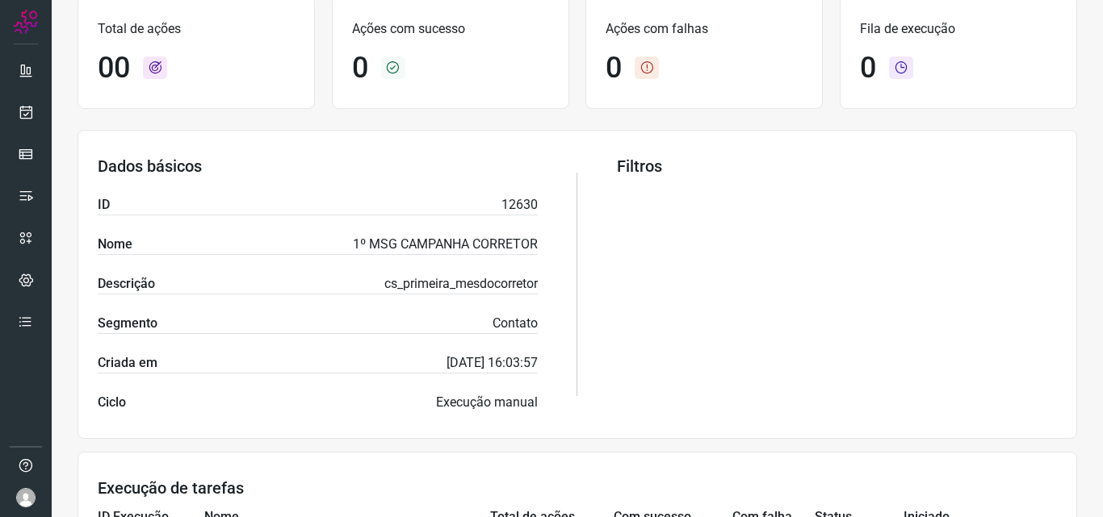
scroll to position [0, 0]
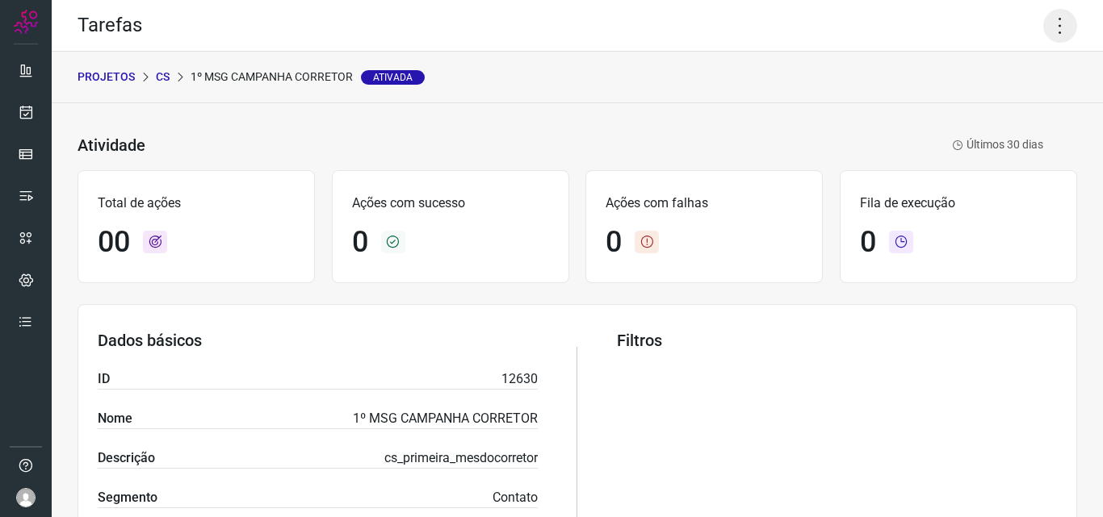
click at [1043, 30] on icon at bounding box center [1060, 26] width 34 height 34
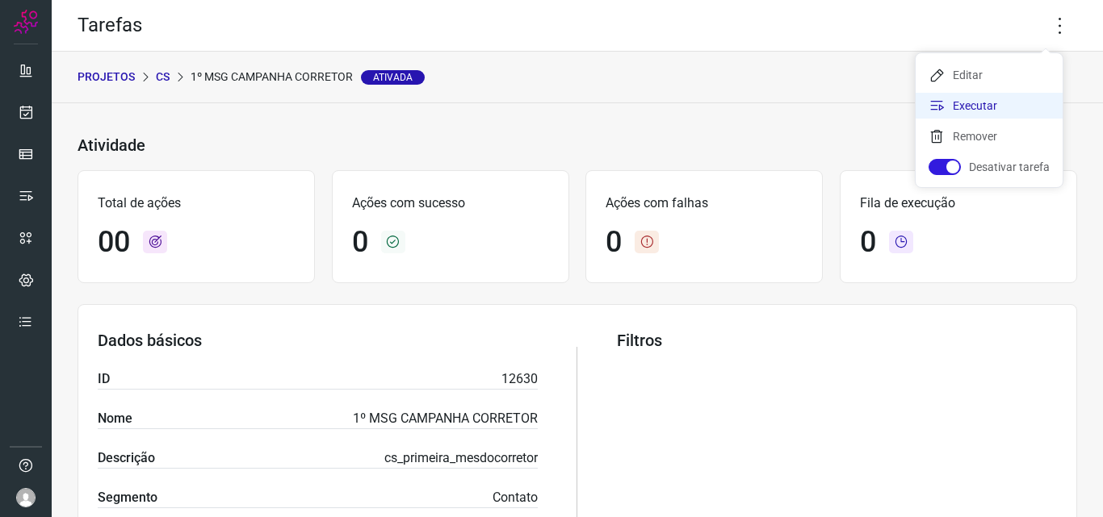
click at [1015, 104] on li "Executar" at bounding box center [988, 106] width 147 height 26
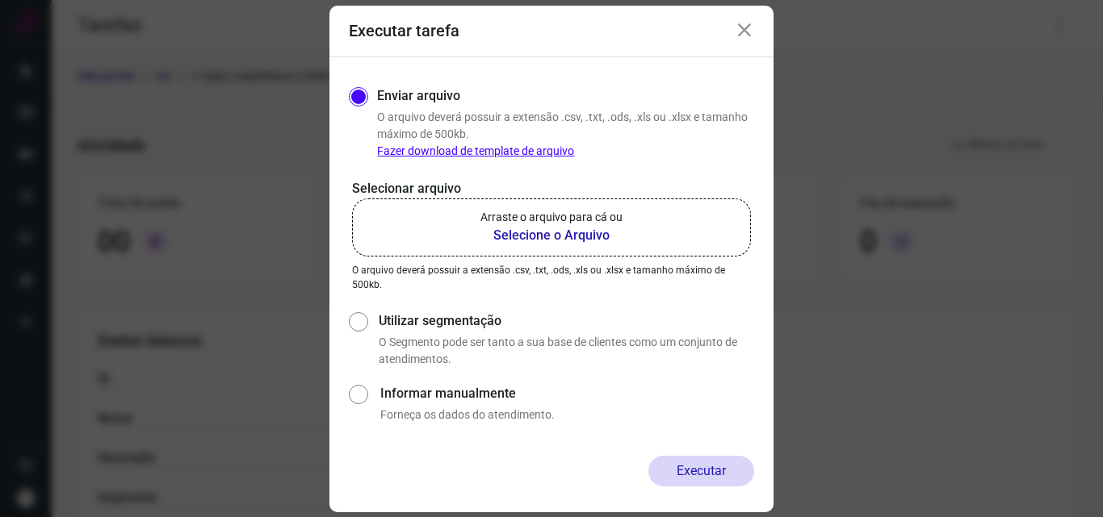
click at [546, 233] on b "Selecione o Arquivo" at bounding box center [551, 235] width 142 height 19
click at [0, 0] on input "Arraste o arquivo para cá ou Selecione o Arquivo" at bounding box center [0, 0] width 0 height 0
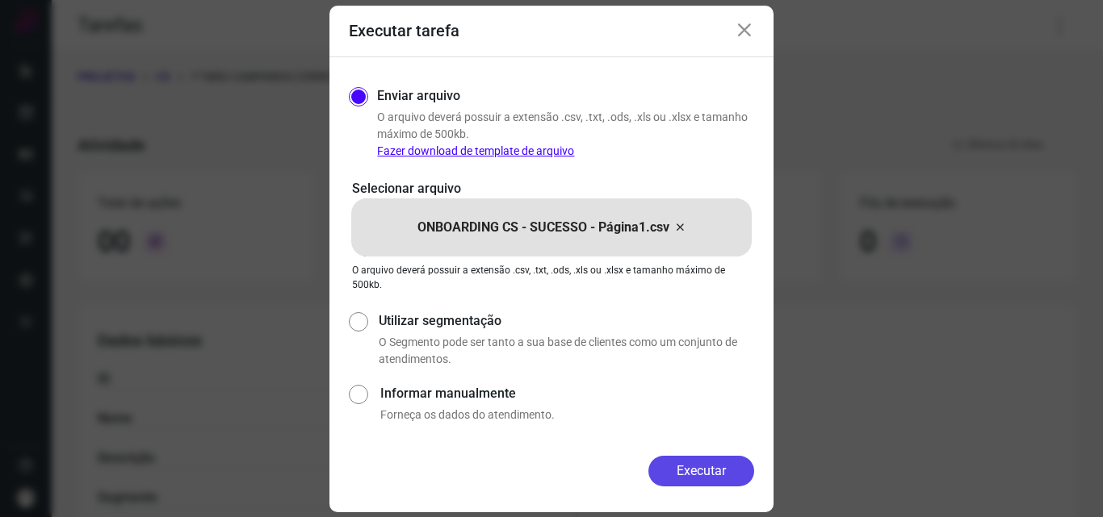
click at [702, 474] on button "Executar" at bounding box center [701, 471] width 106 height 31
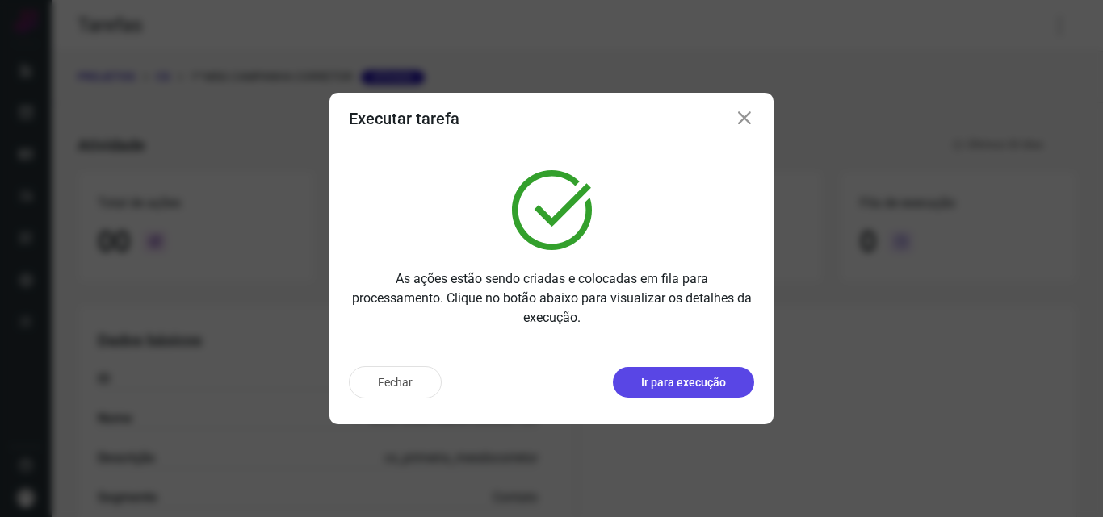
click at [696, 384] on p "Ir para execução" at bounding box center [683, 383] width 85 height 17
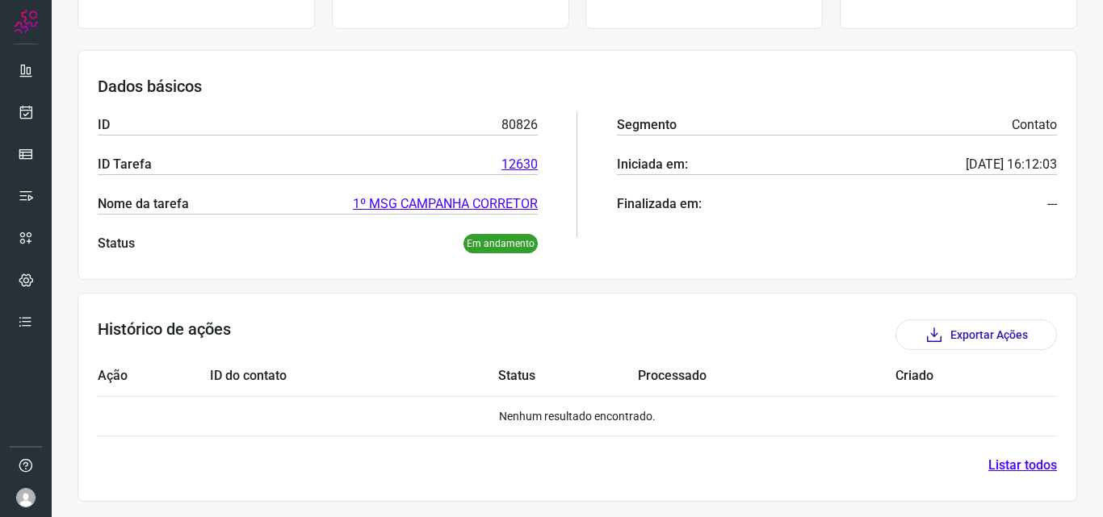
scroll to position [276, 0]
click at [1015, 462] on link "Listar todos" at bounding box center [1022, 464] width 69 height 19
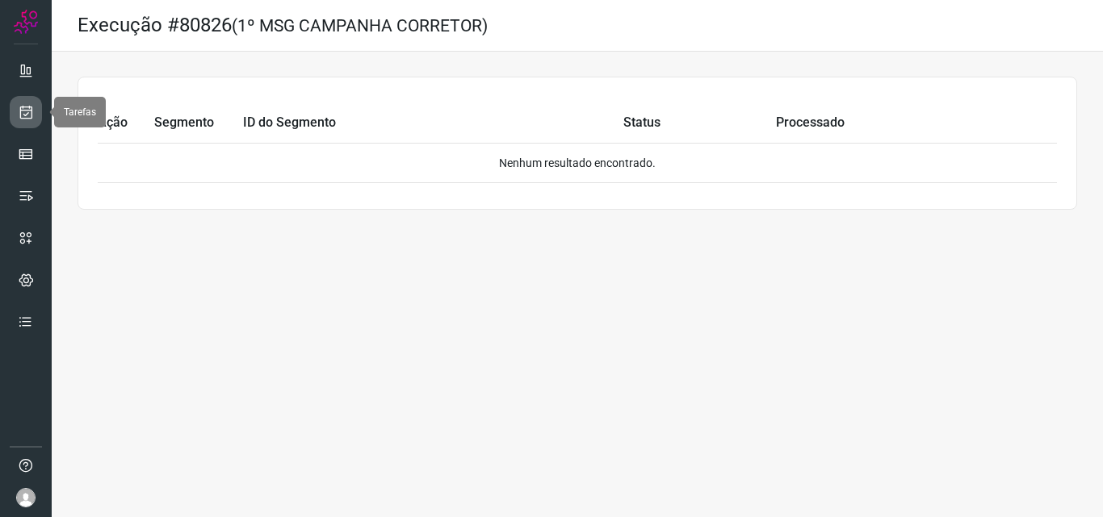
click at [23, 113] on icon at bounding box center [26, 112] width 17 height 16
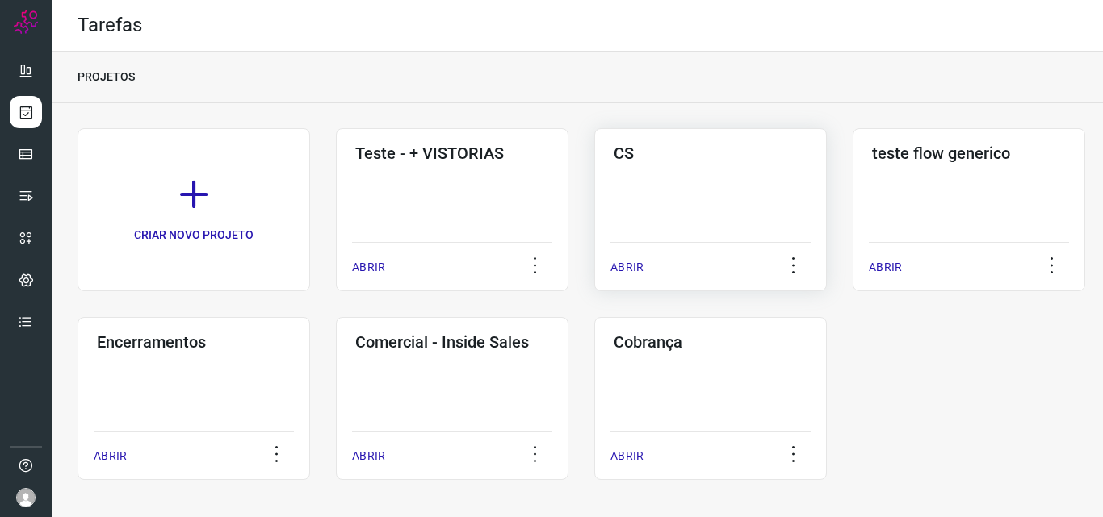
click at [852, 169] on div "CS ABRIR" at bounding box center [968, 209] width 232 height 163
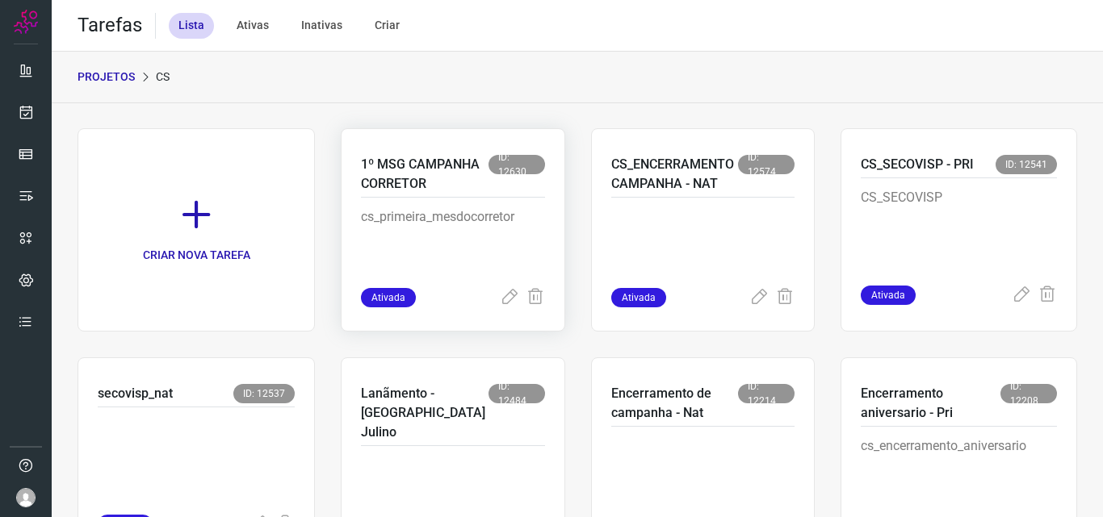
click at [397, 190] on p "1º MSG CAMPANHA CORRETOR" at bounding box center [425, 174] width 128 height 39
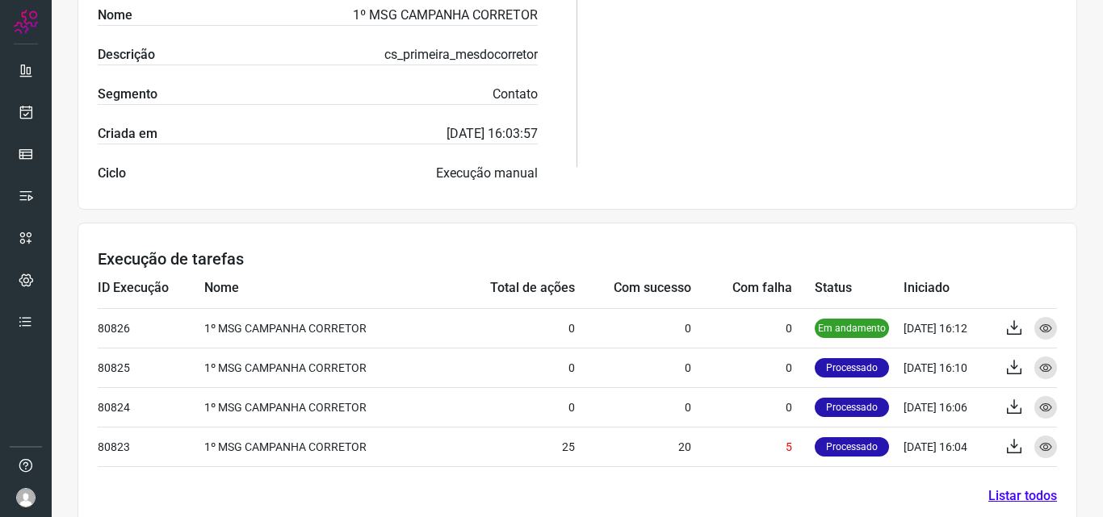
scroll to position [435, 0]
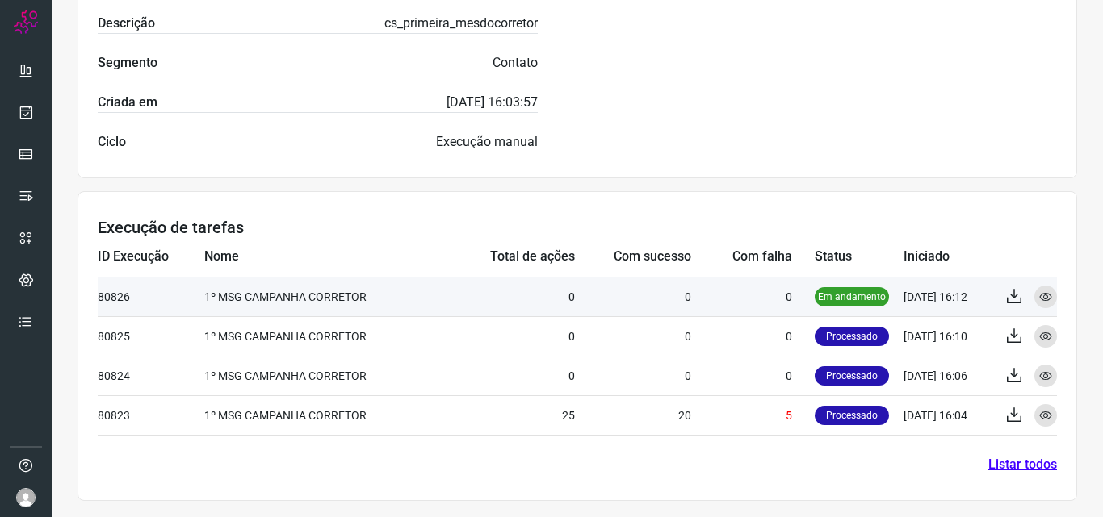
click at [941, 299] on td "[DATE] 16:12" at bounding box center [947, 297] width 89 height 40
click at [1039, 300] on icon at bounding box center [1045, 297] width 13 height 13
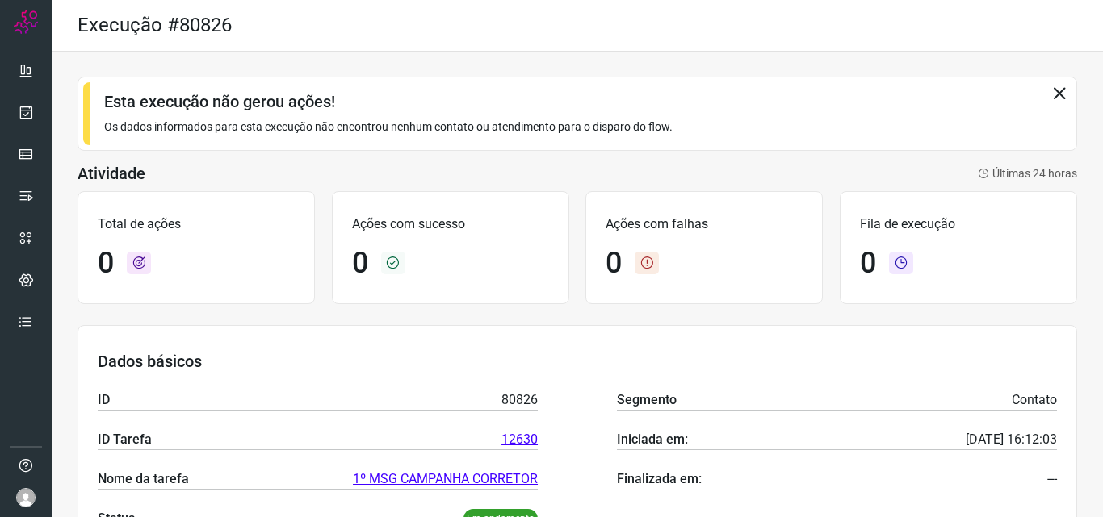
click at [1050, 92] on icon at bounding box center [1059, 93] width 18 height 18
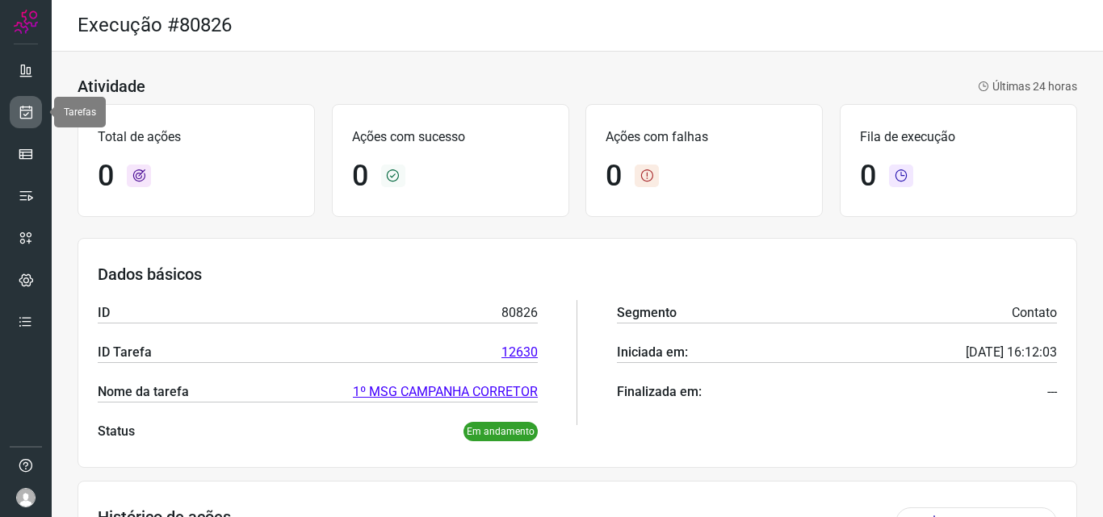
click at [20, 105] on icon at bounding box center [26, 112] width 17 height 16
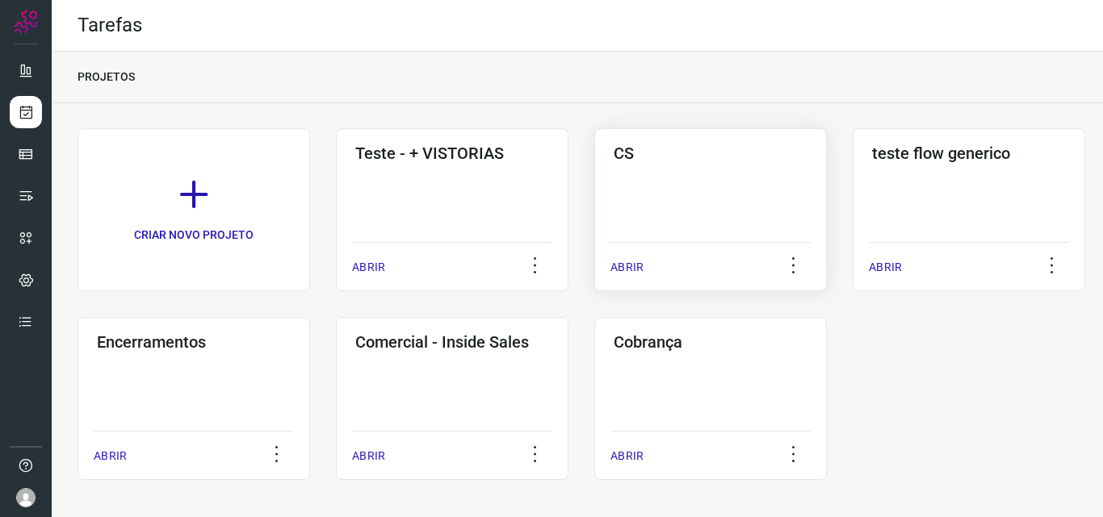
click at [852, 165] on div "CS ABRIR" at bounding box center [968, 209] width 232 height 163
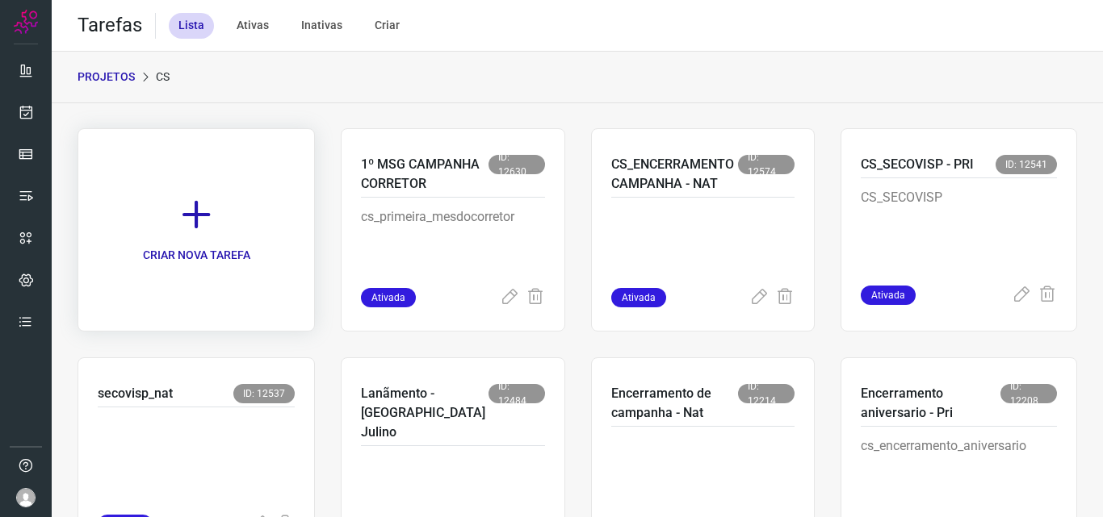
click at [213, 227] on icon at bounding box center [196, 215] width 36 height 36
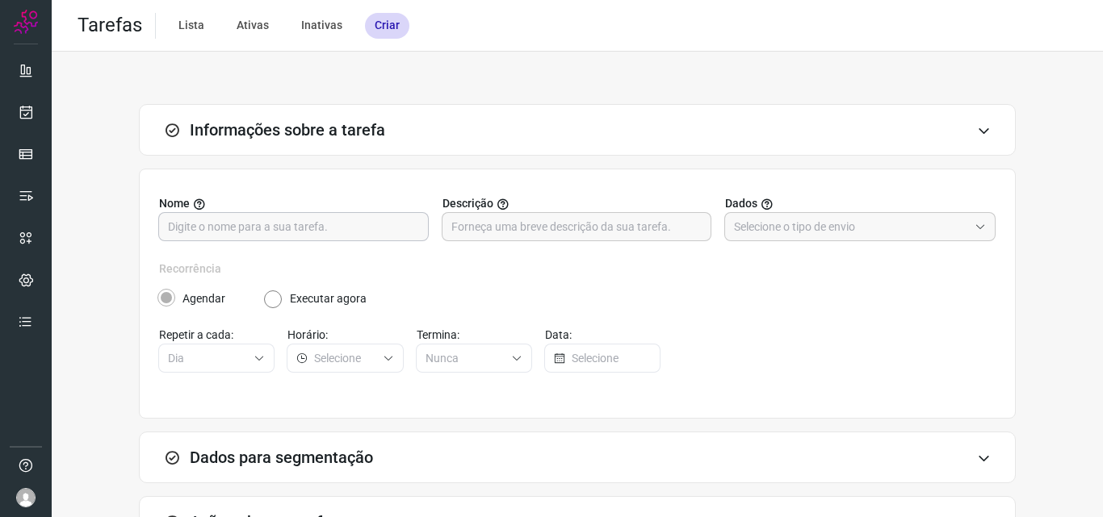
click at [314, 216] on input "text" at bounding box center [293, 226] width 251 height 27
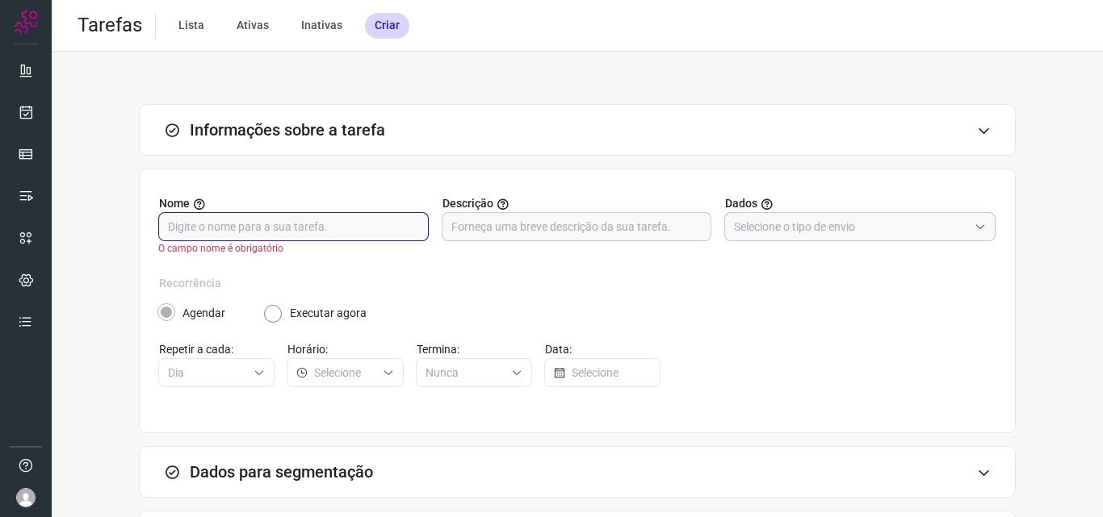
click at [305, 235] on input "text" at bounding box center [293, 226] width 251 height 27
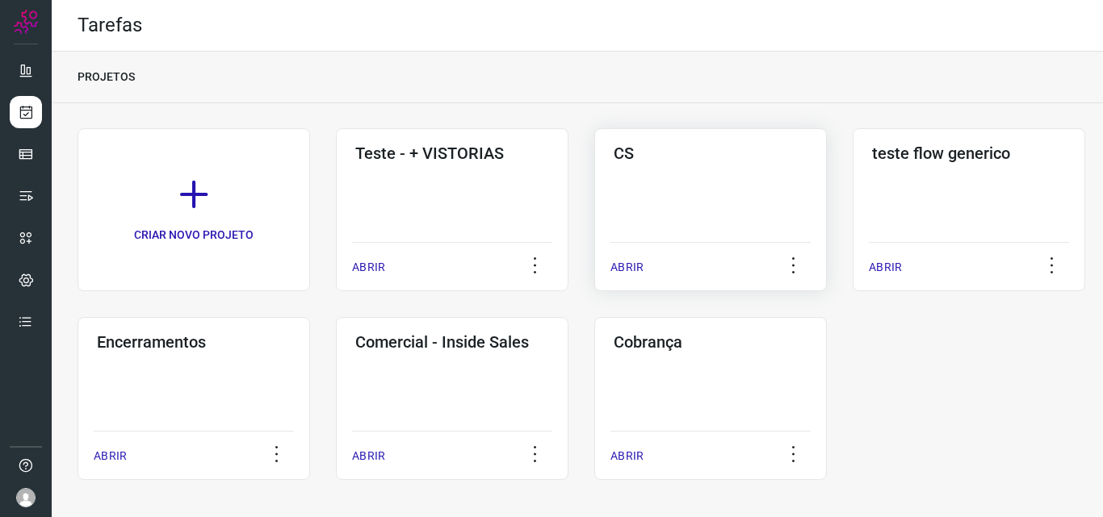
click at [852, 173] on div "CS ABRIR" at bounding box center [968, 209] width 232 height 163
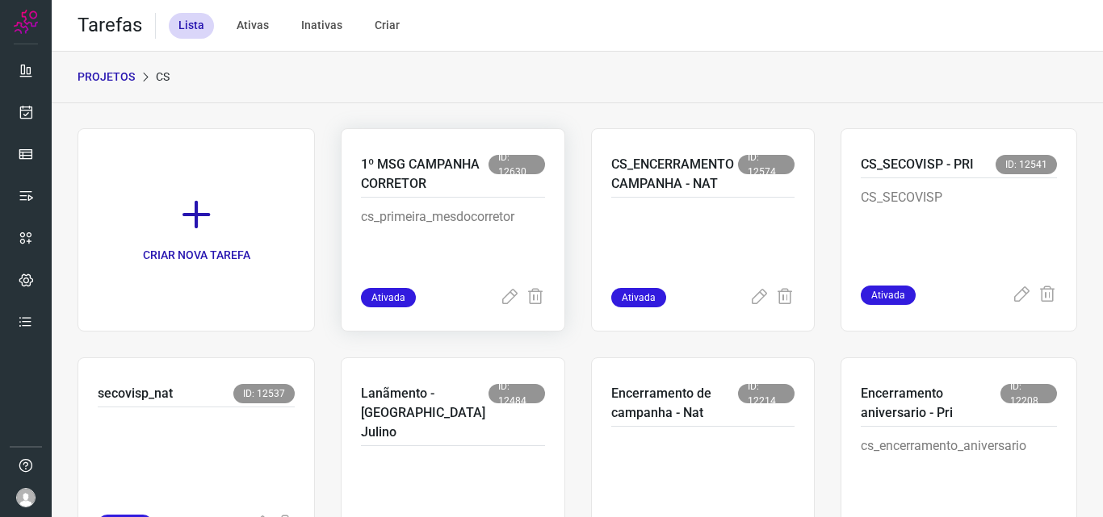
click at [433, 194] on p "1º MSG CAMPANHA CORRETOR" at bounding box center [425, 174] width 128 height 39
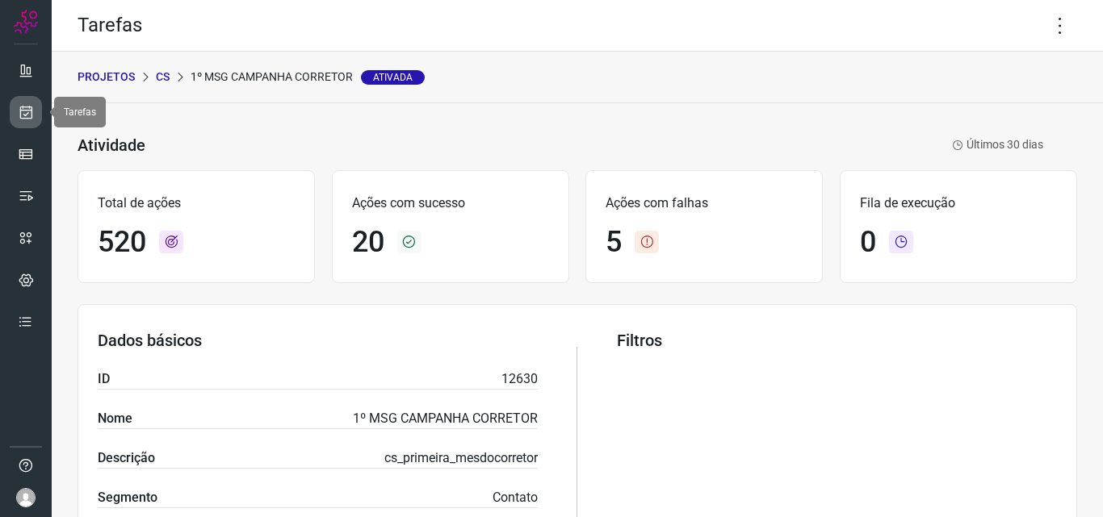
click at [23, 106] on icon at bounding box center [26, 112] width 17 height 16
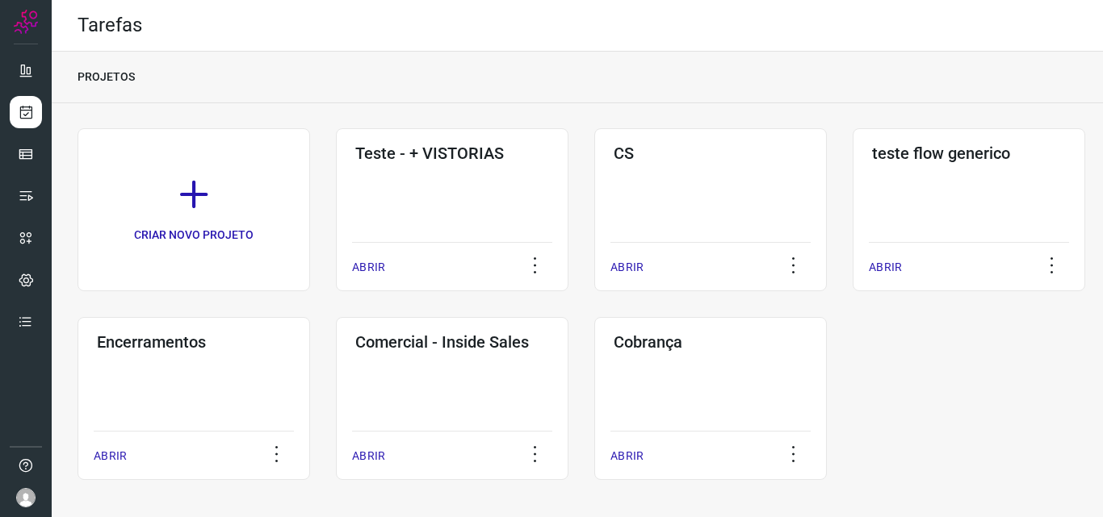
click at [592, 208] on div "CRIAR NOVO PROJETO Teste - + VISTORIAS ABRIR CS ABRIR teste flow generico ABRIR…" at bounding box center [576, 304] width 999 height 352
click at [852, 202] on div "CS ABRIR" at bounding box center [968, 209] width 232 height 163
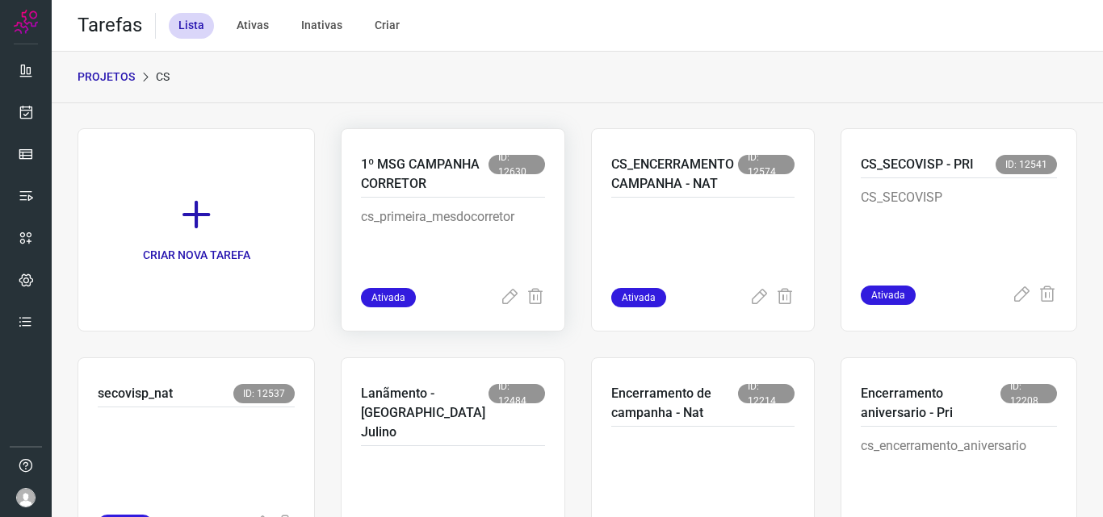
click at [400, 182] on p "1º MSG CAMPANHA CORRETOR" at bounding box center [425, 174] width 128 height 39
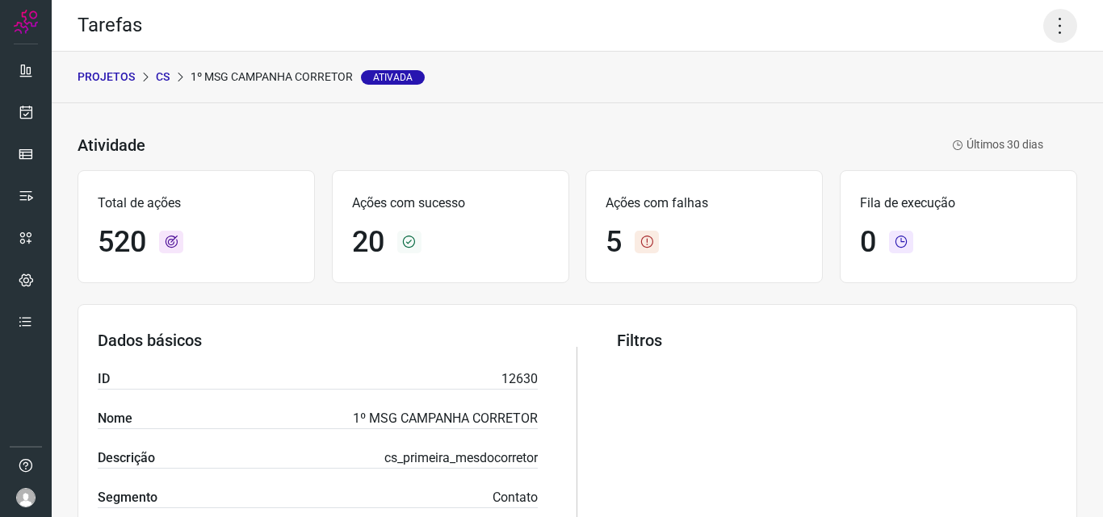
click at [1046, 18] on icon at bounding box center [1060, 26] width 34 height 34
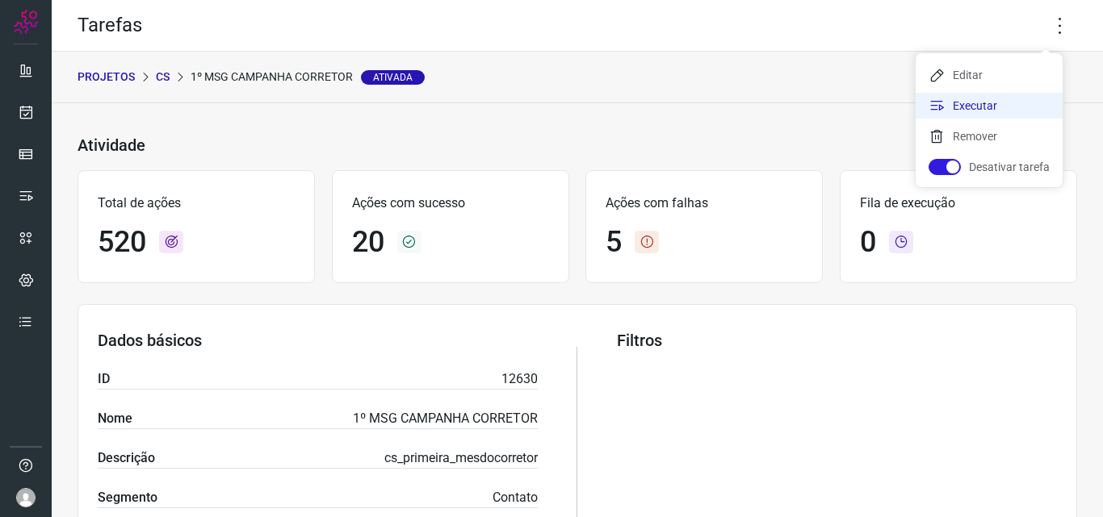
click at [991, 110] on li "Executar" at bounding box center [988, 106] width 147 height 26
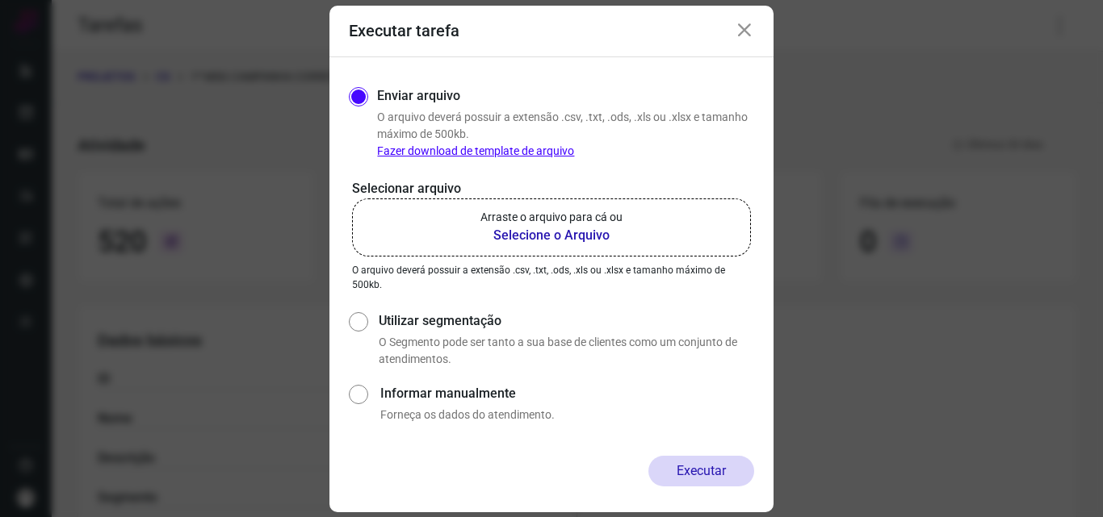
click at [557, 231] on b "Selecione o Arquivo" at bounding box center [551, 235] width 142 height 19
click at [0, 0] on input "Arraste o arquivo para cá ou Selecione o Arquivo" at bounding box center [0, 0] width 0 height 0
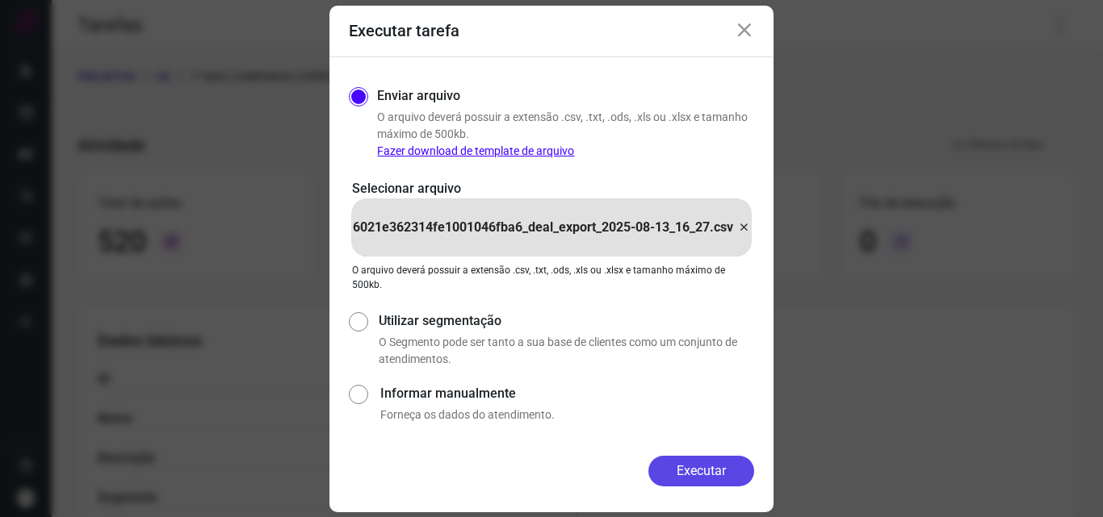
click at [686, 472] on button "Executar" at bounding box center [701, 471] width 106 height 31
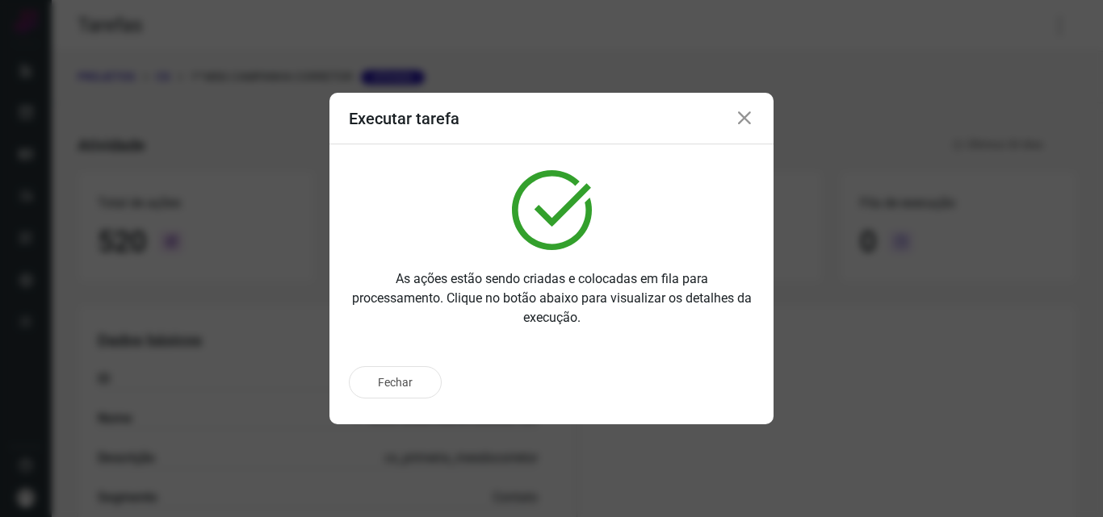
click at [406, 385] on button "Fechar" at bounding box center [395, 382] width 93 height 32
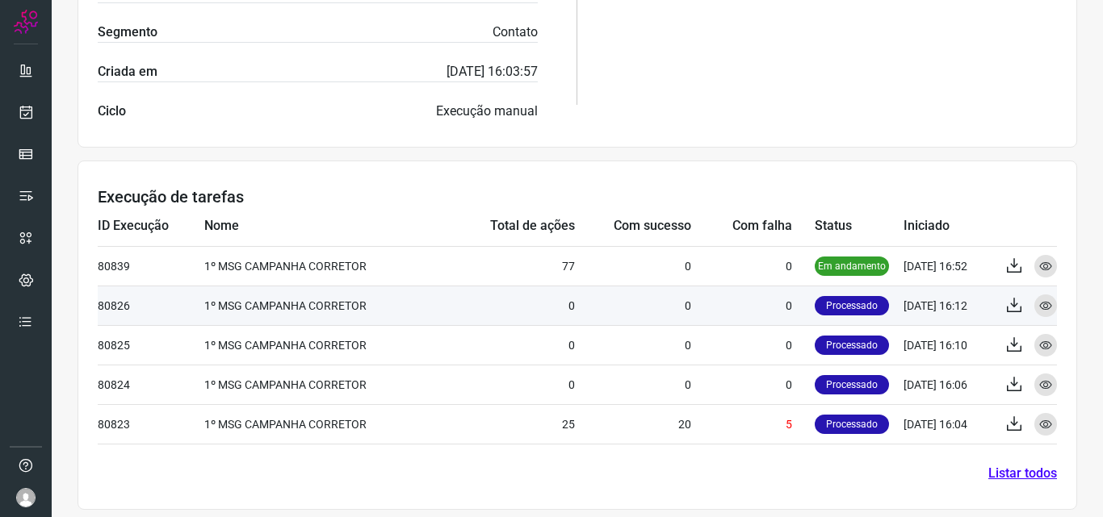
scroll to position [475, 0]
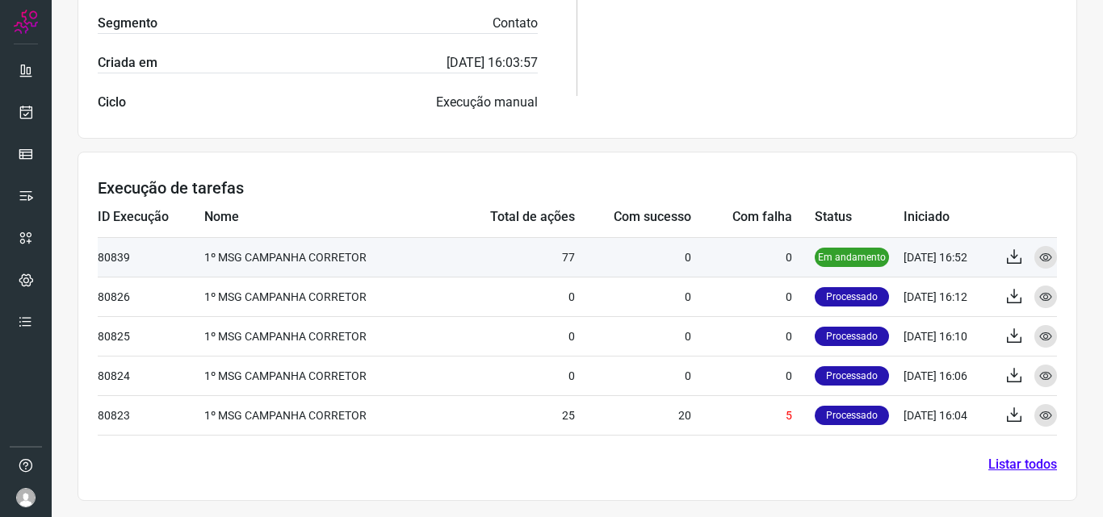
click at [575, 261] on td "0" at bounding box center [633, 257] width 116 height 40
click at [1039, 254] on icon at bounding box center [1045, 257] width 13 height 13
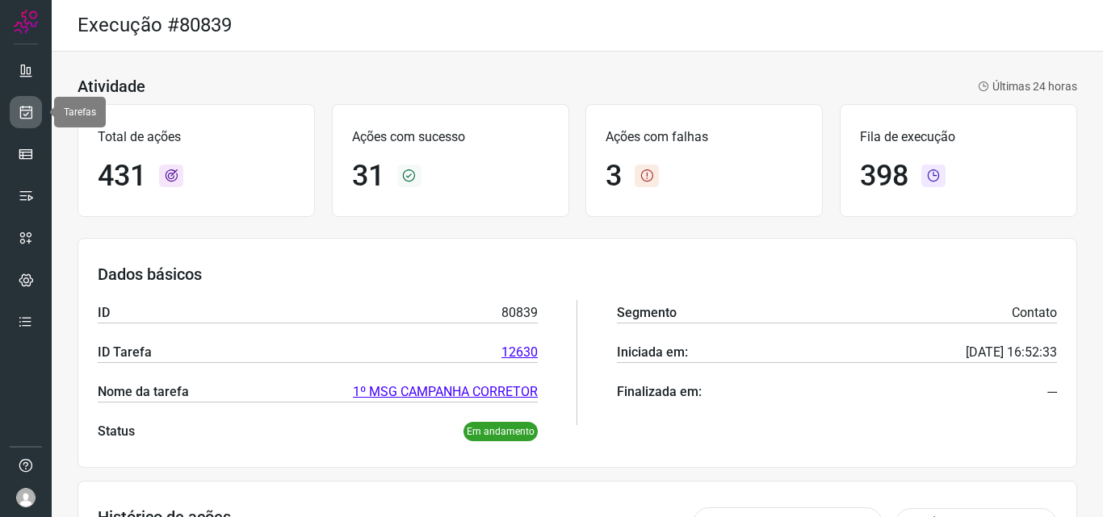
click at [34, 113] on link at bounding box center [26, 112] width 32 height 32
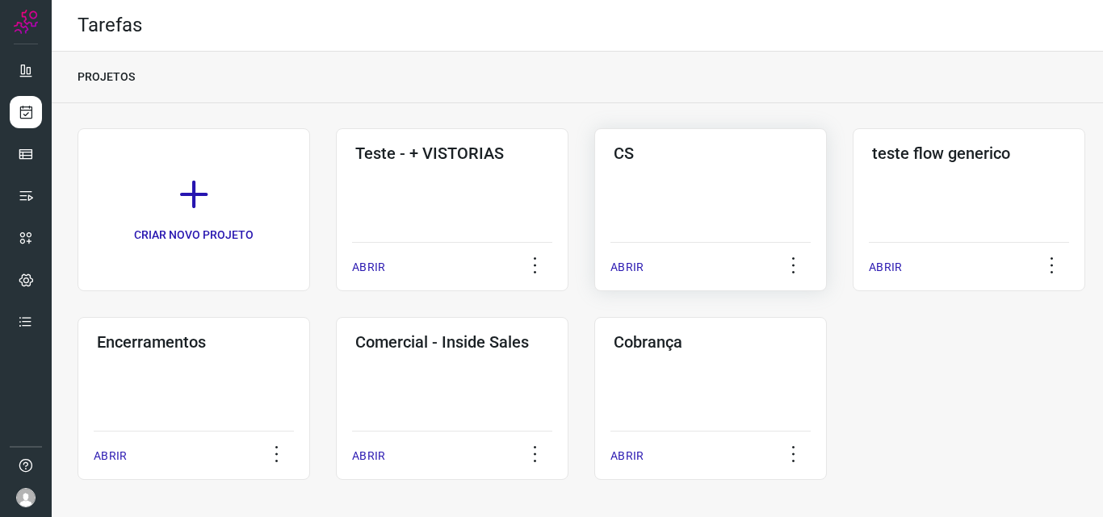
click at [852, 186] on div "CS ABRIR" at bounding box center [968, 209] width 232 height 163
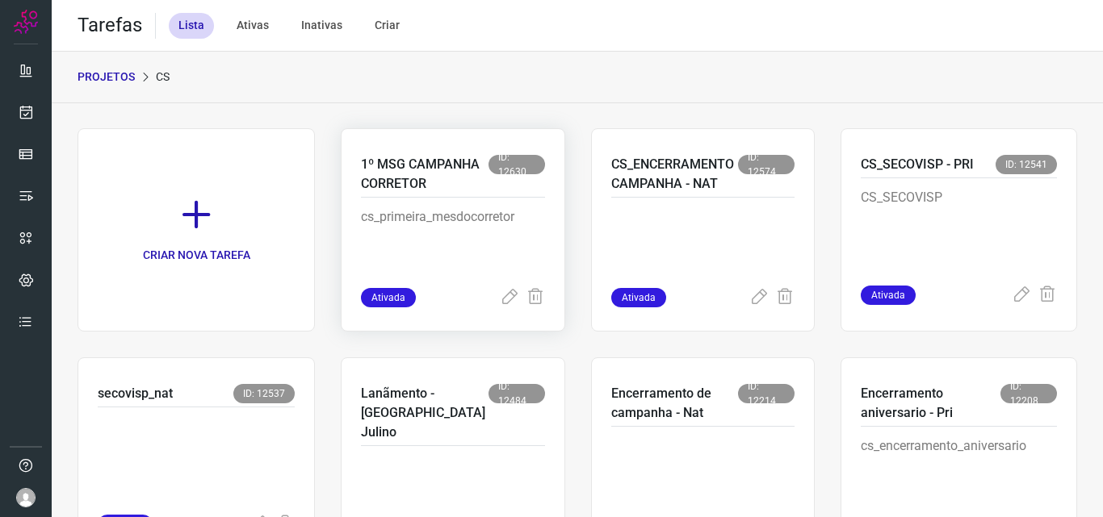
click at [406, 173] on p "1º MSG CAMPANHA CORRETOR" at bounding box center [425, 174] width 128 height 39
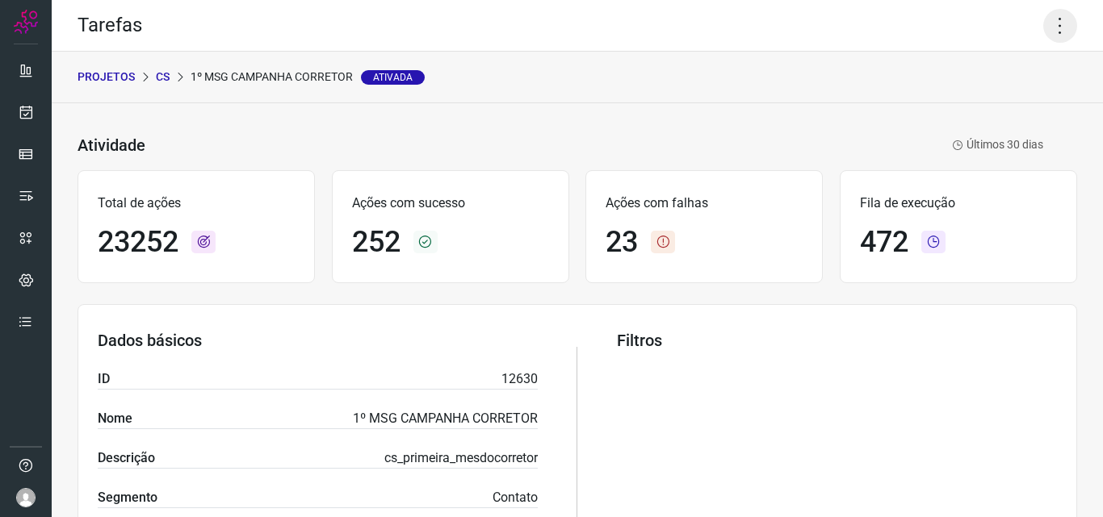
click at [1043, 23] on icon at bounding box center [1060, 26] width 34 height 34
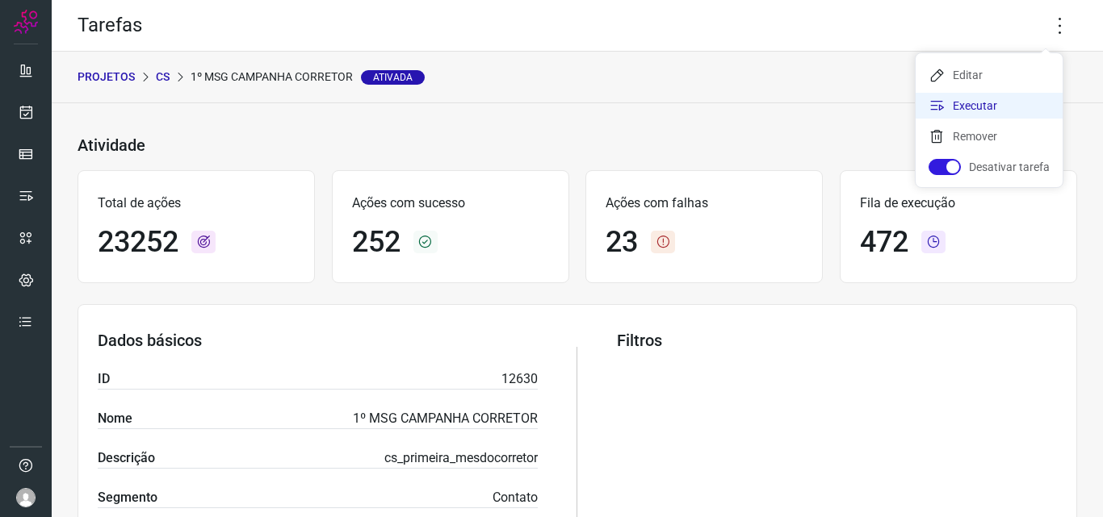
click at [1007, 102] on li "Executar" at bounding box center [988, 106] width 147 height 26
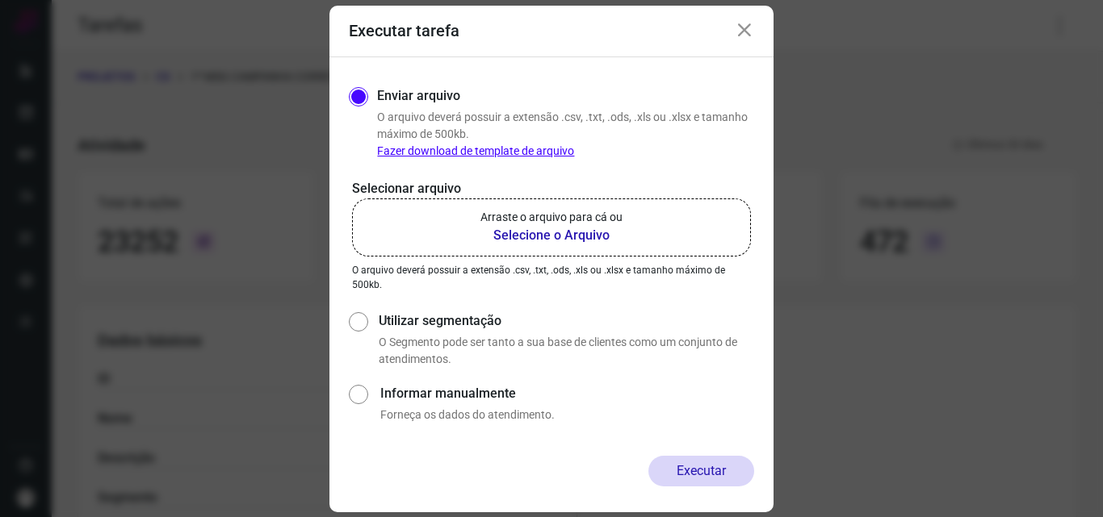
click at [568, 235] on b "Selecione o Arquivo" at bounding box center [551, 235] width 142 height 19
click at [544, 234] on b "Selecione o Arquivo" at bounding box center [551, 235] width 142 height 19
click at [0, 0] on input "Arraste o arquivo para cá ou Selecione o Arquivo" at bounding box center [0, 0] width 0 height 0
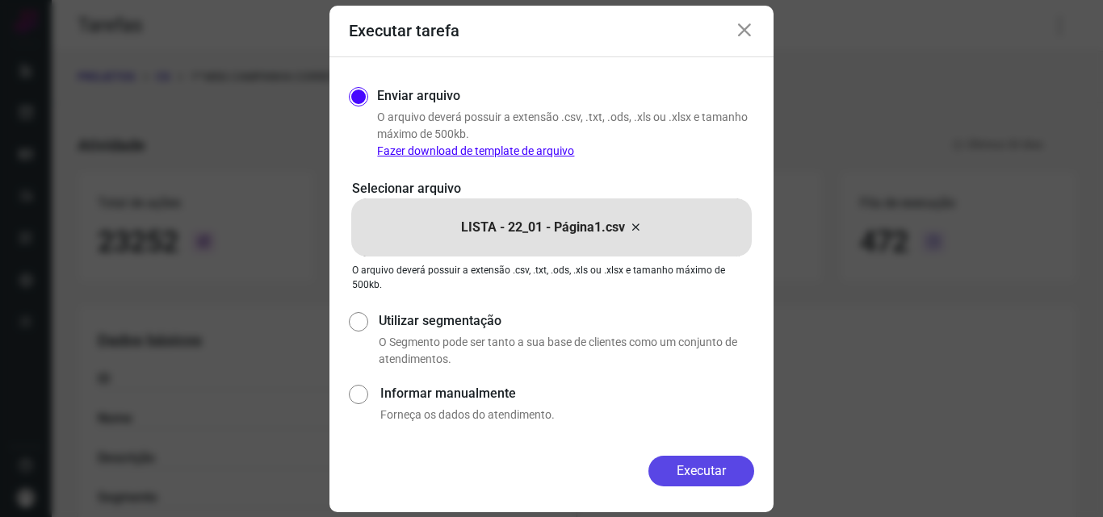
click at [700, 470] on button "Executar" at bounding box center [701, 471] width 106 height 31
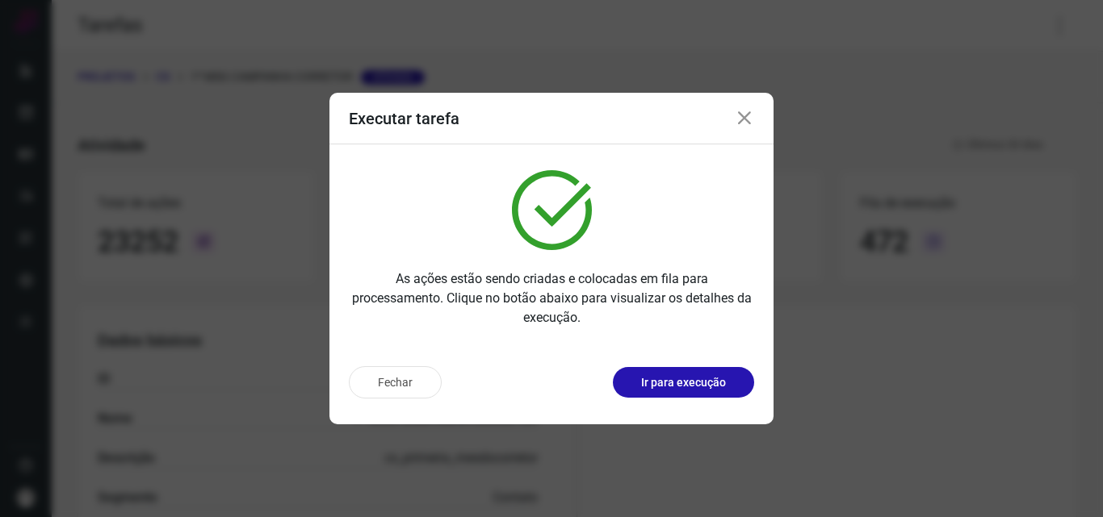
click at [746, 116] on icon at bounding box center [743, 118] width 19 height 19
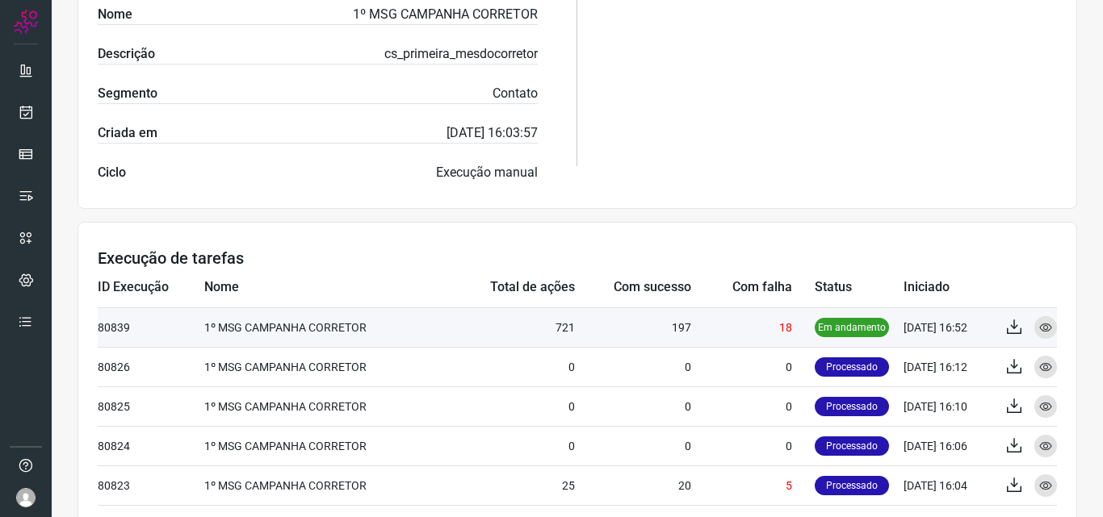
scroll to position [475, 0]
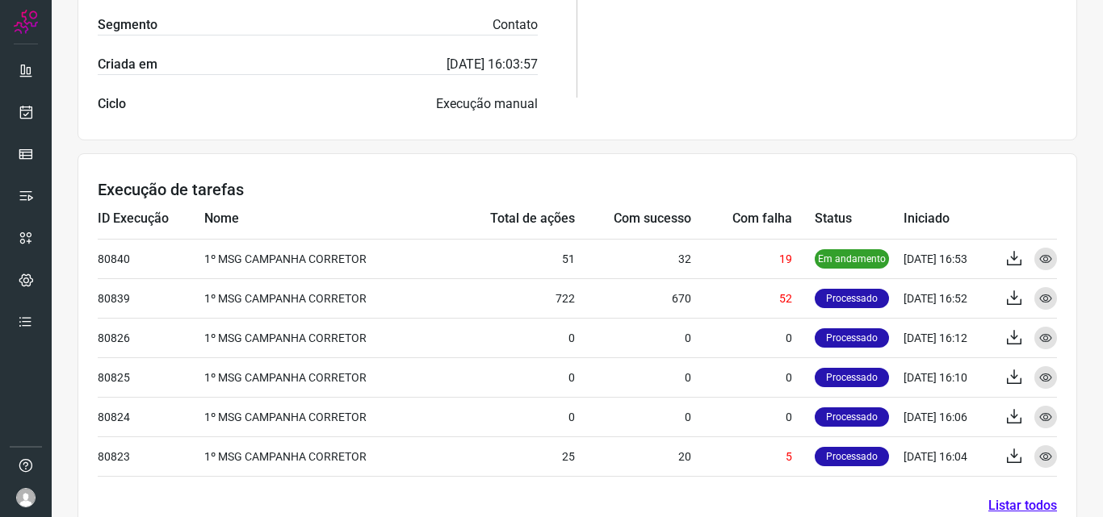
scroll to position [484, 0]
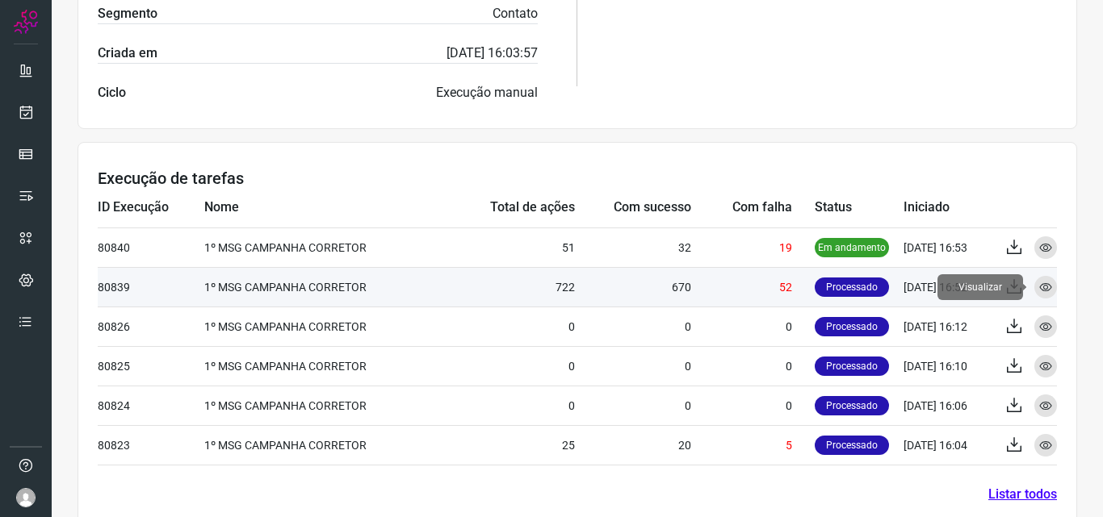
click at [1039, 283] on icon at bounding box center [1045, 287] width 13 height 13
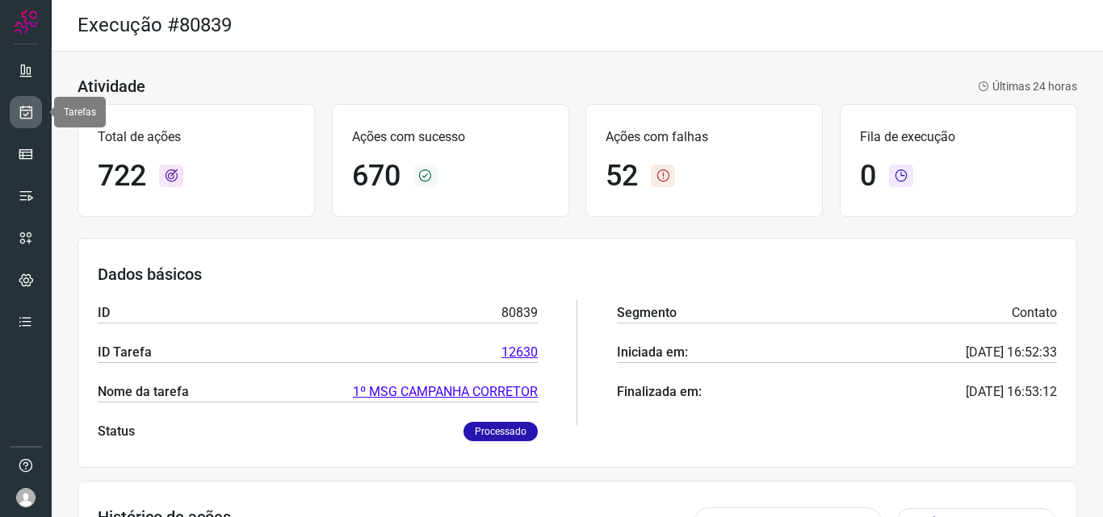
click at [23, 107] on icon at bounding box center [26, 112] width 17 height 16
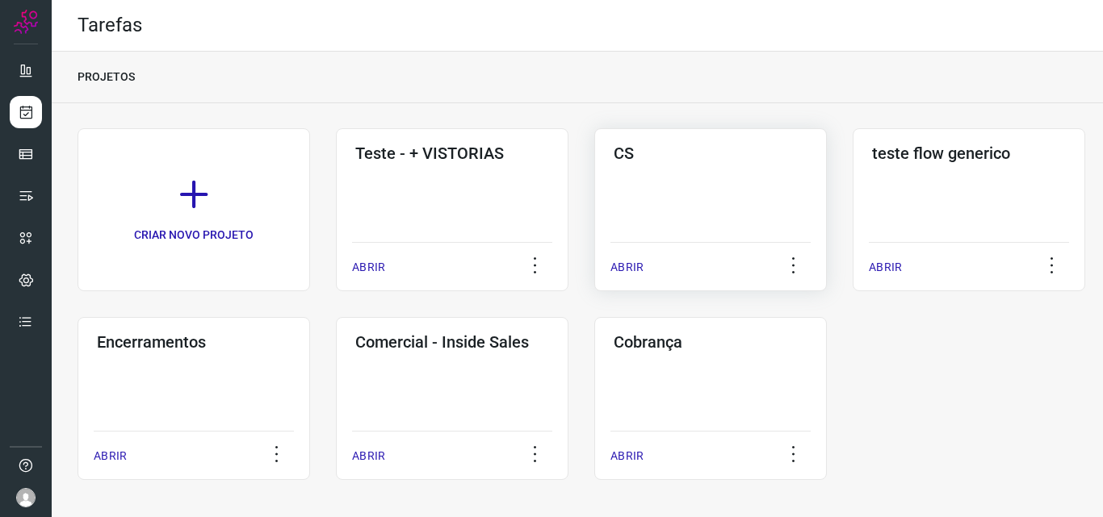
click at [852, 187] on div "CS ABRIR" at bounding box center [968, 209] width 232 height 163
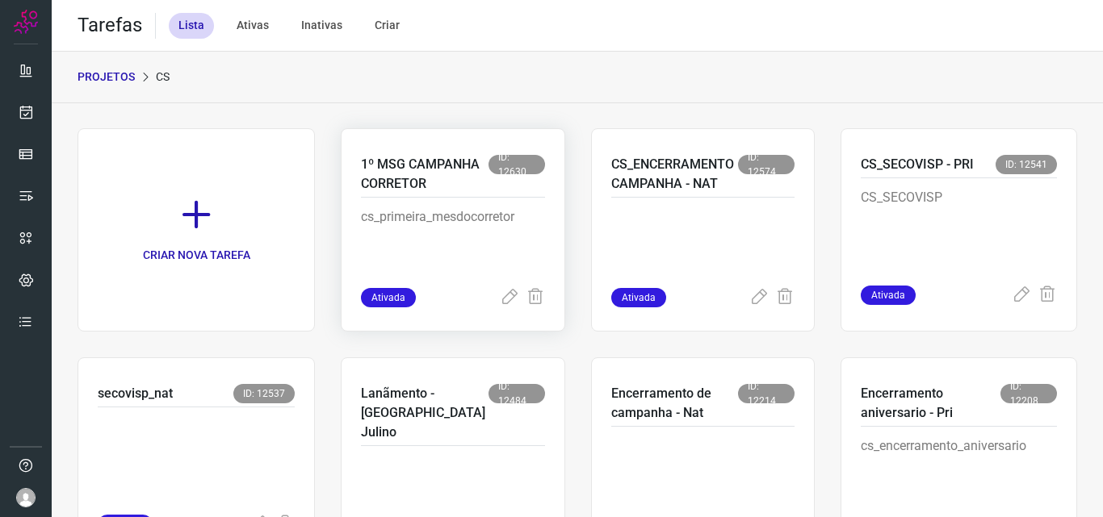
click at [420, 194] on p "1º MSG CAMPANHA CORRETOR" at bounding box center [425, 174] width 128 height 39
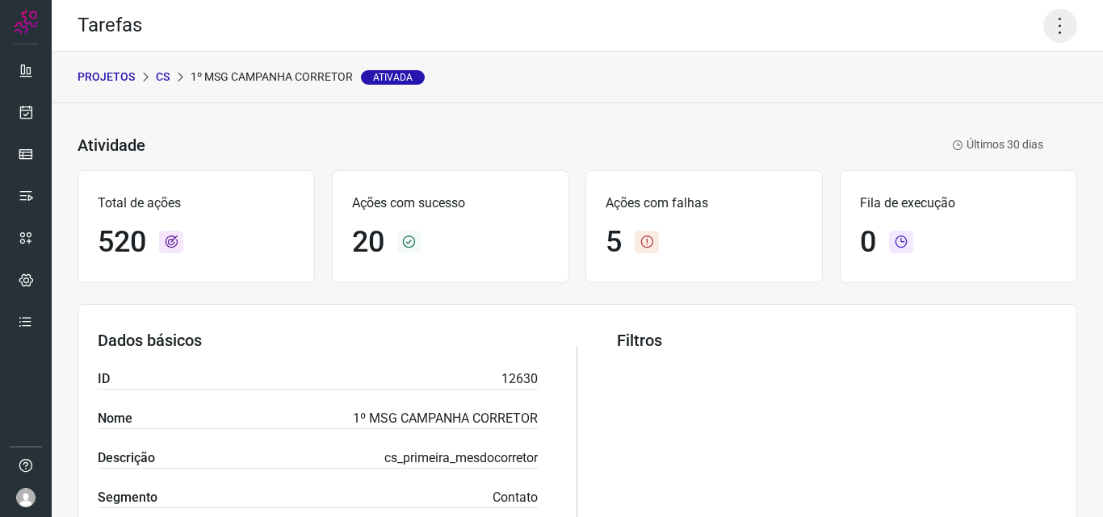
click at [1043, 21] on icon at bounding box center [1060, 26] width 34 height 34
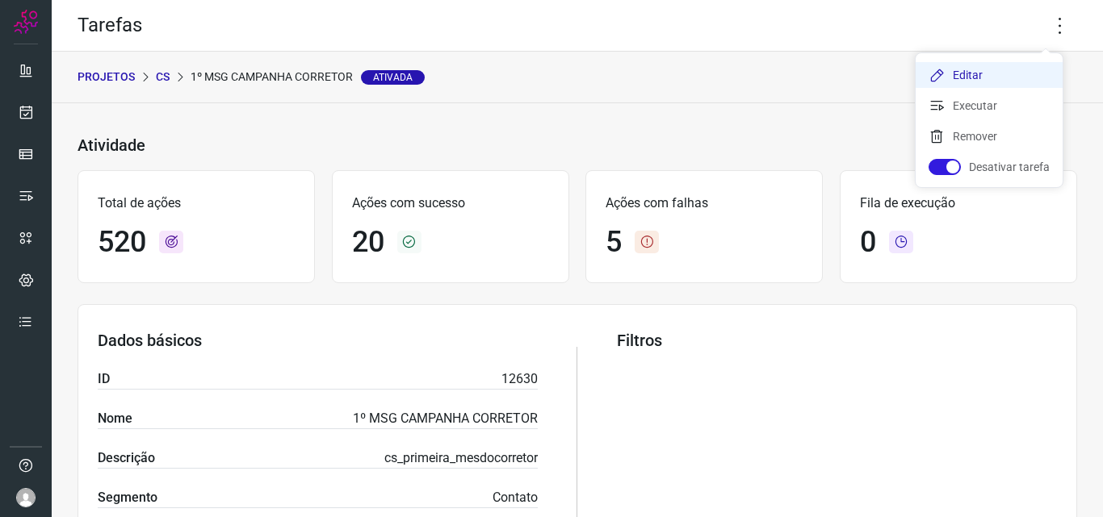
click at [1009, 82] on li "Editar" at bounding box center [988, 75] width 147 height 26
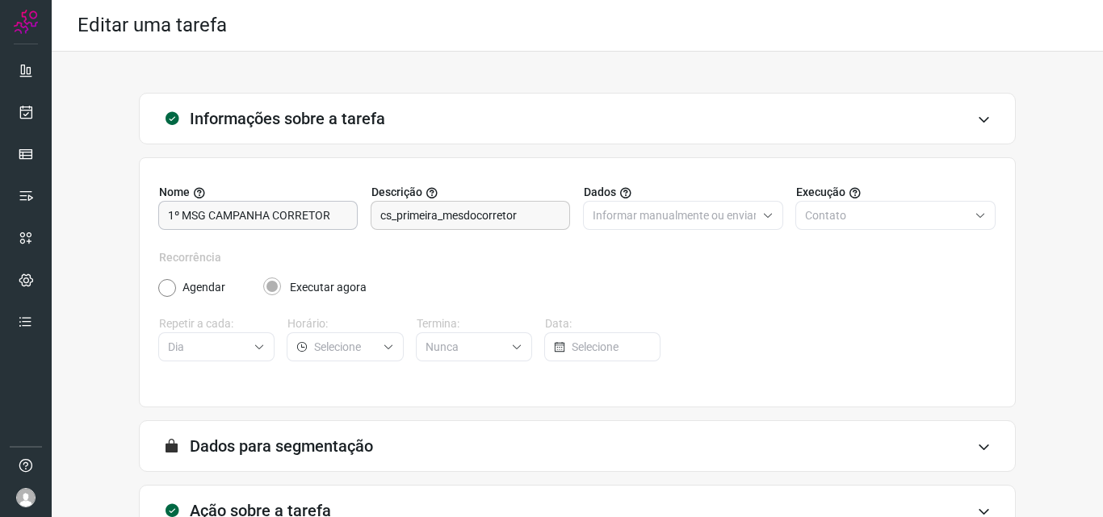
click at [332, 214] on input "1º MSG CAMPANHA CORRETOR" at bounding box center [258, 215] width 180 height 27
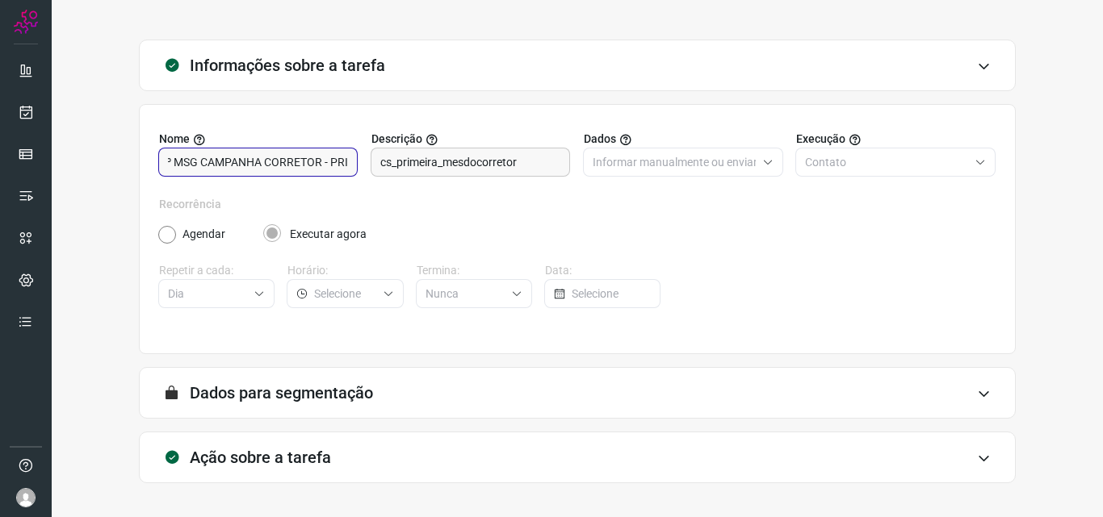
scroll to position [113, 0]
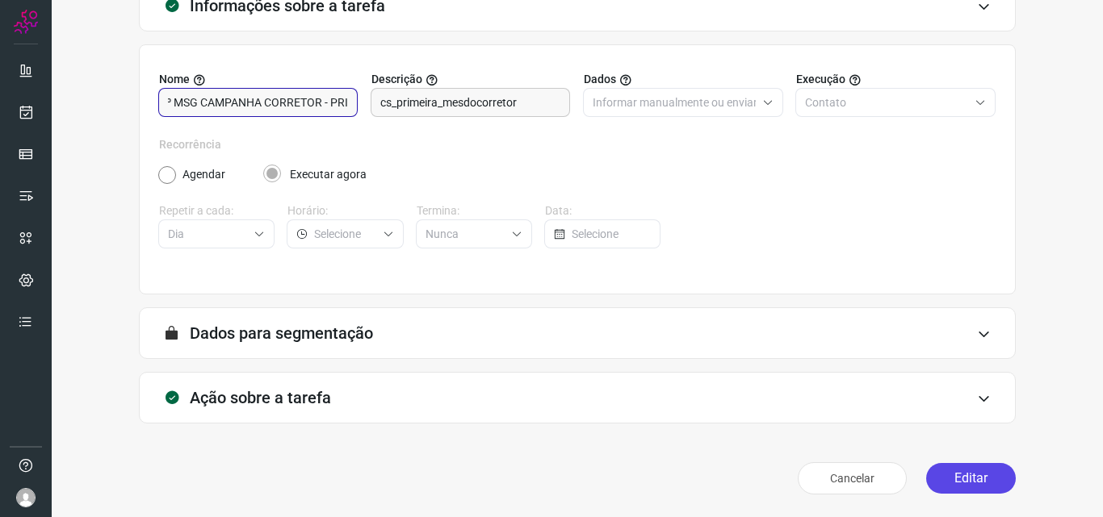
type input "1º MSG CAMPANHA CORRETOR - PRI"
click at [952, 474] on button "Editar" at bounding box center [971, 478] width 90 height 31
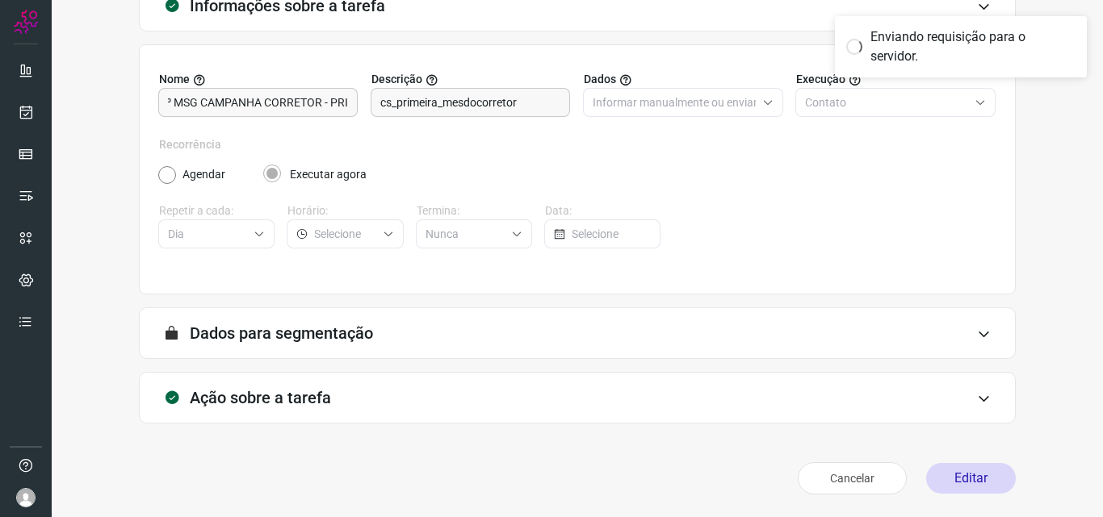
scroll to position [0, 0]
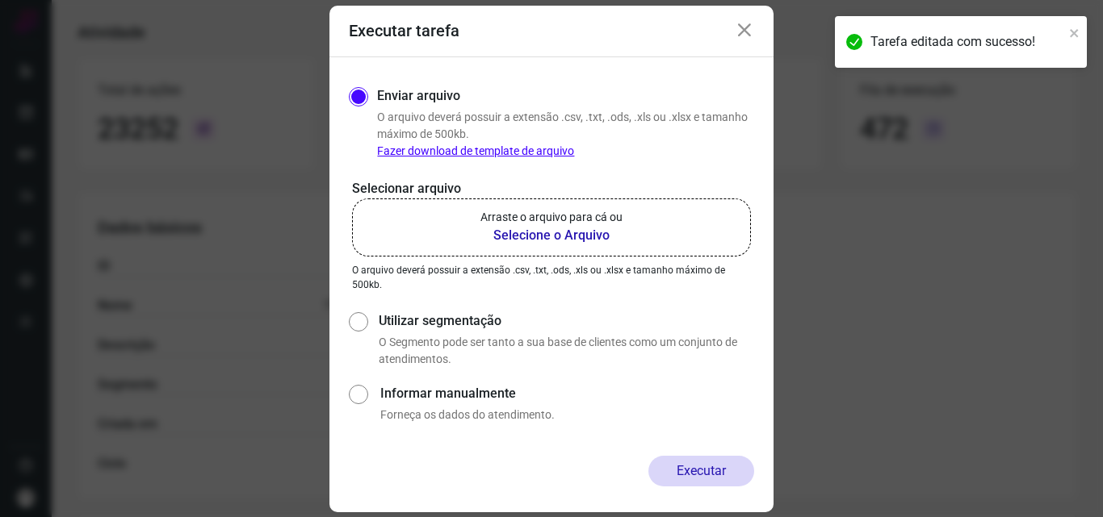
click at [744, 36] on icon at bounding box center [743, 30] width 19 height 19
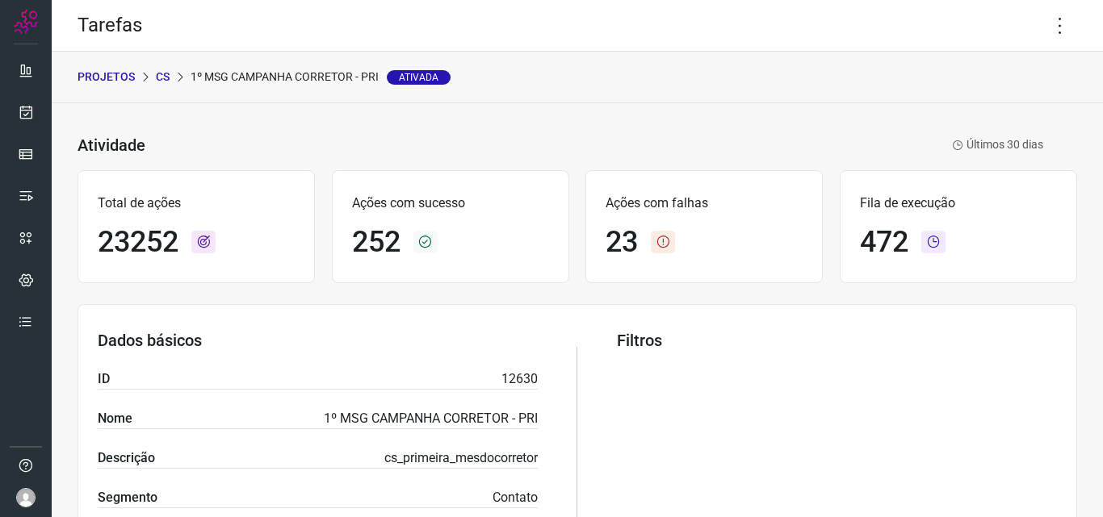
click at [166, 73] on p "CS" at bounding box center [163, 77] width 14 height 17
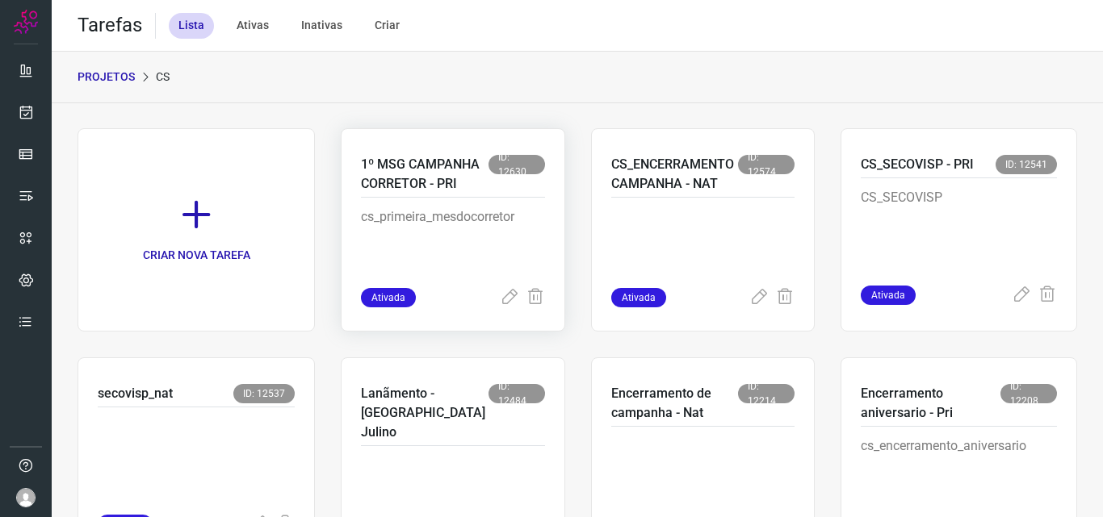
click at [421, 194] on p "1º MSG CAMPANHA CORRETOR - PRI" at bounding box center [425, 174] width 128 height 39
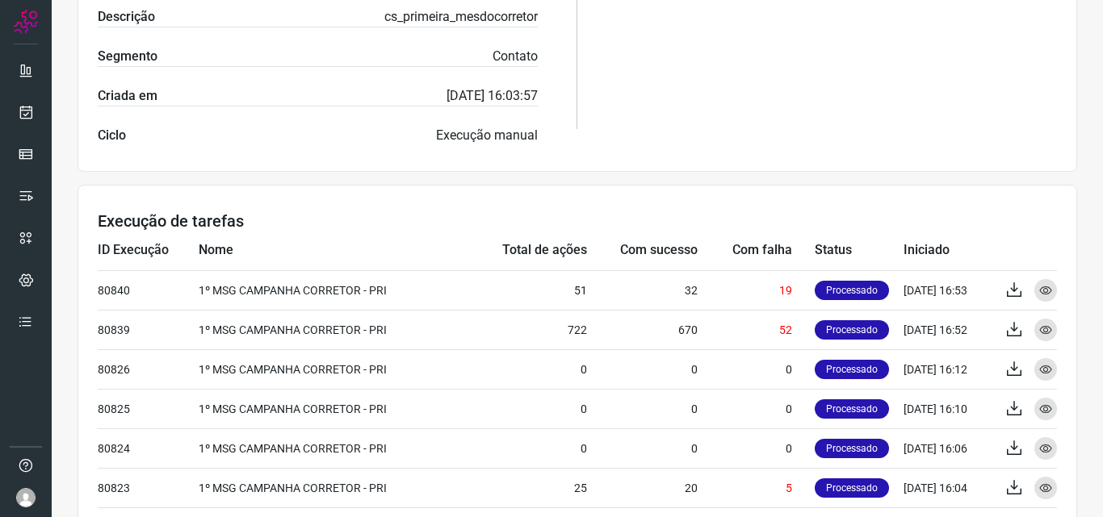
scroll to position [484, 0]
